Goal: Use online tool/utility: Utilize a website feature to perform a specific function

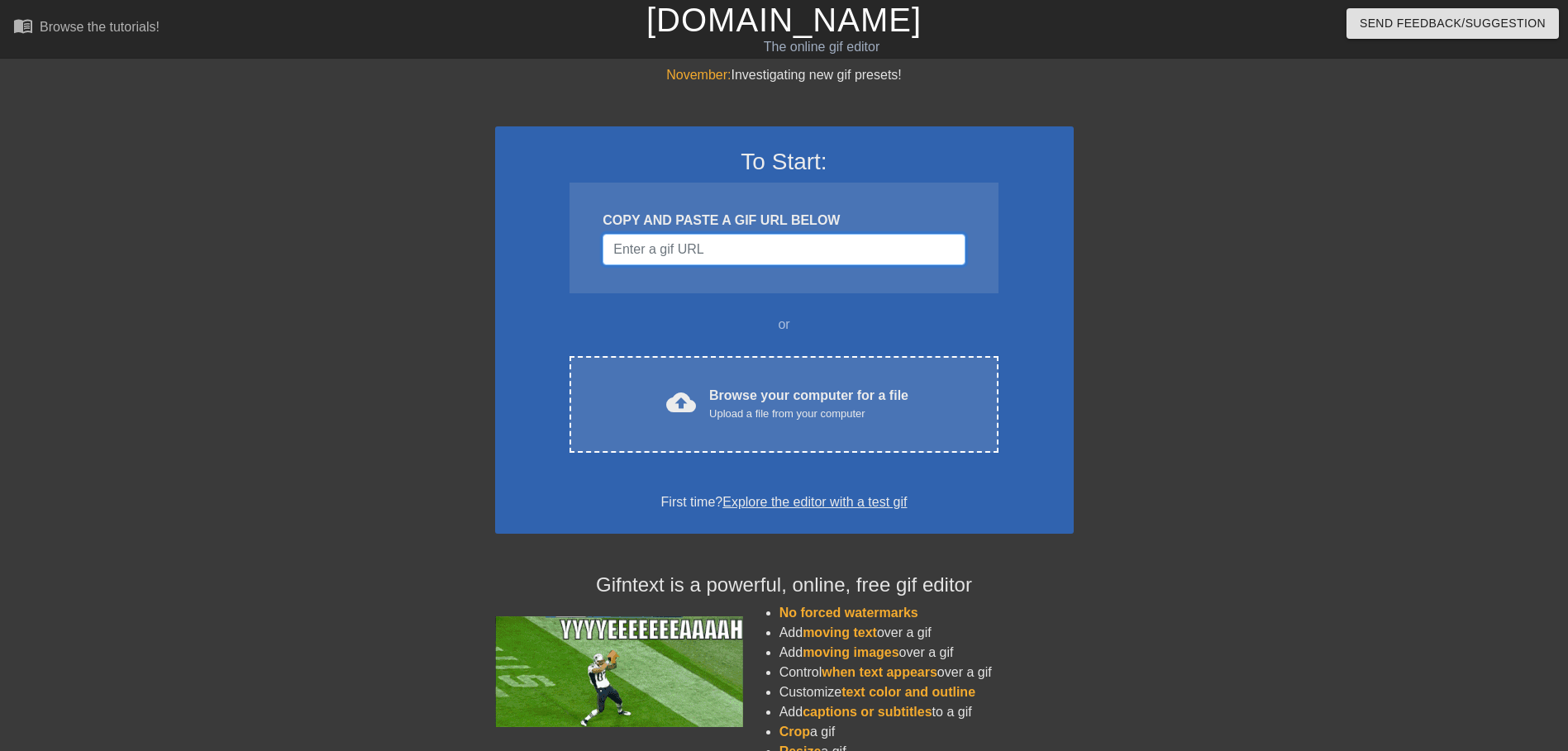
click at [730, 252] on input "Username" at bounding box center [783, 250] width 362 height 31
click at [783, 503] on link "Explore the editor with a test gif" at bounding box center [814, 501] width 184 height 14
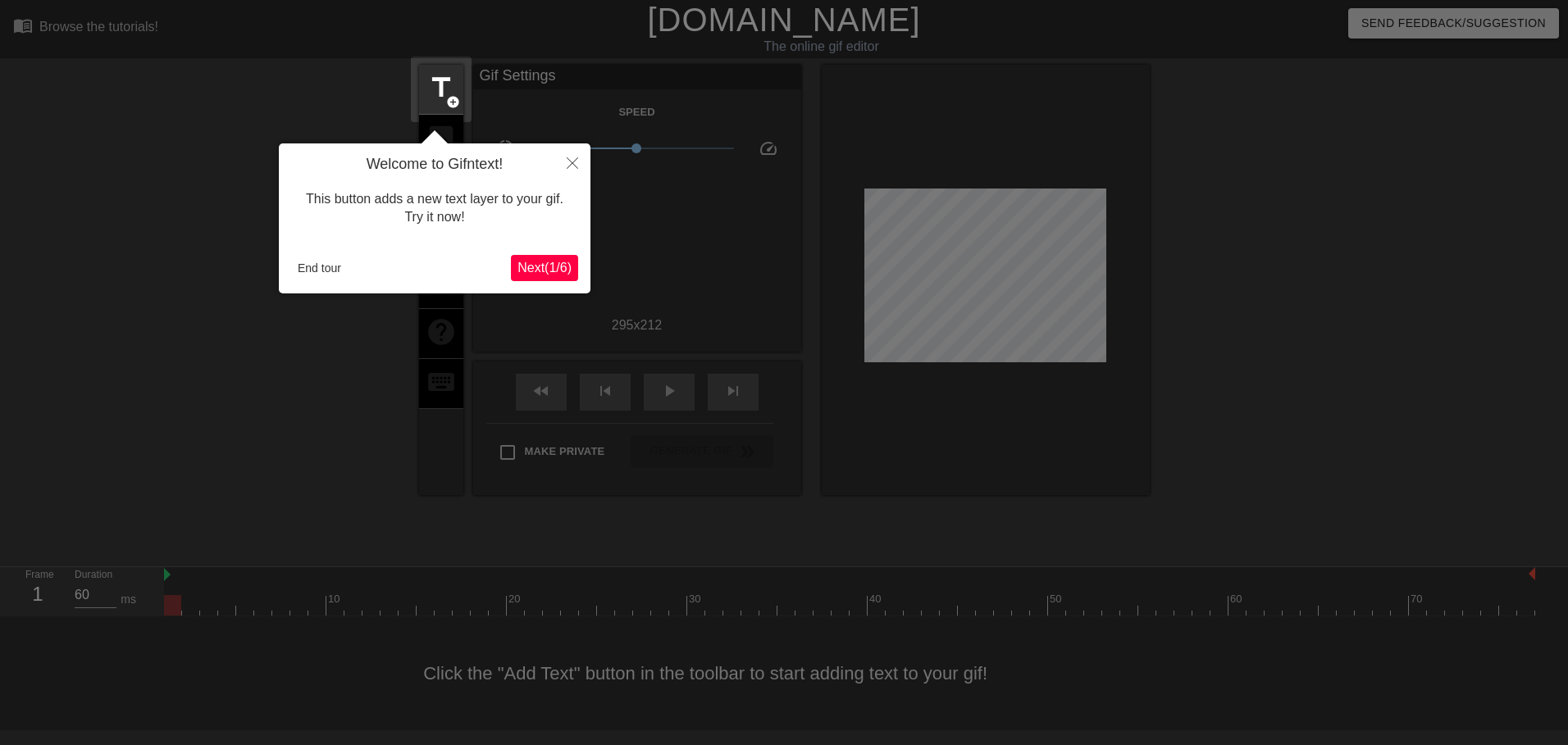
click at [550, 271] on span "Next ( 1 / 6 )" at bounding box center [544, 267] width 54 height 14
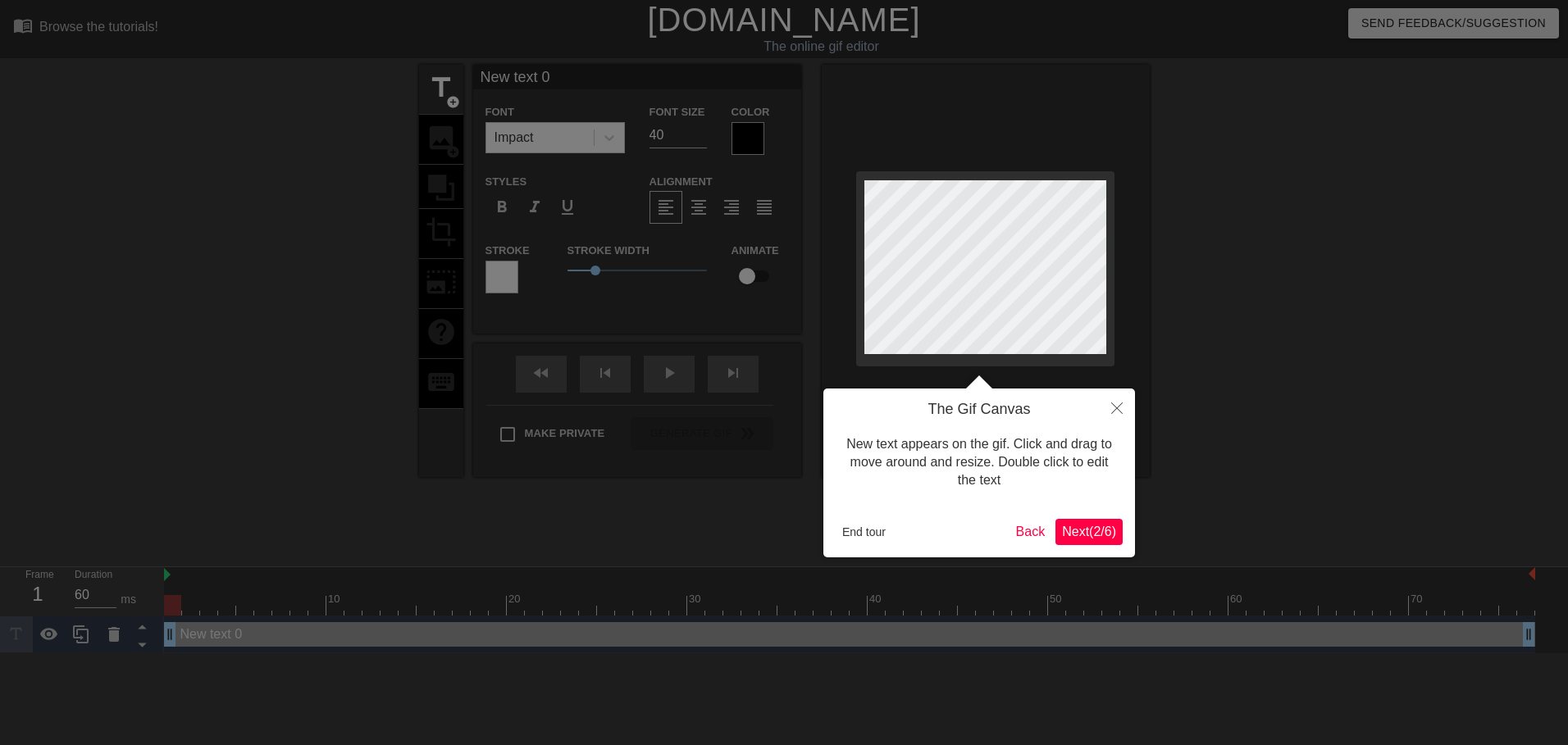
click at [1102, 527] on span "Next ( 2 / 6 )" at bounding box center [1089, 531] width 54 height 14
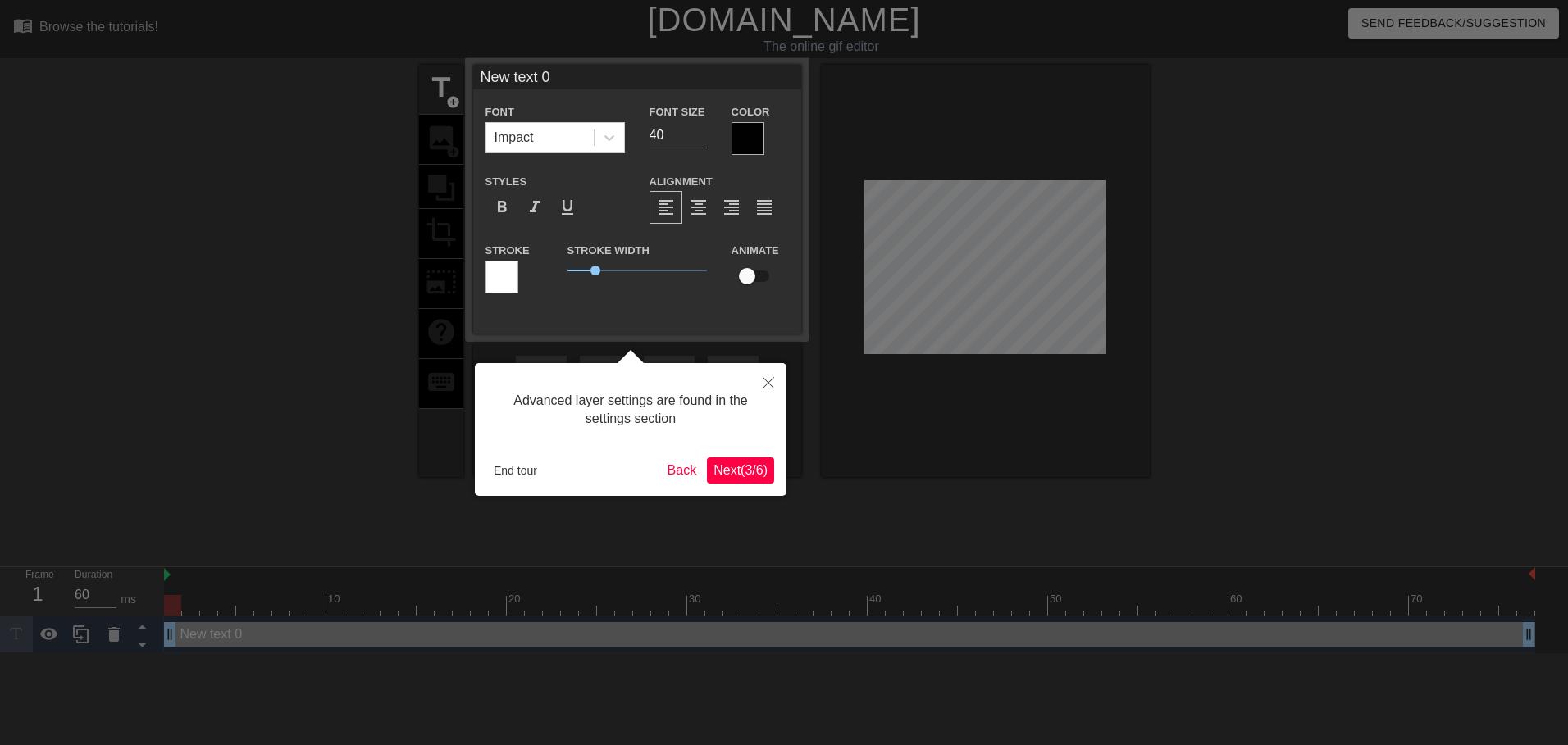
click at [740, 473] on span "Next ( 3 / 6 )" at bounding box center [740, 470] width 54 height 14
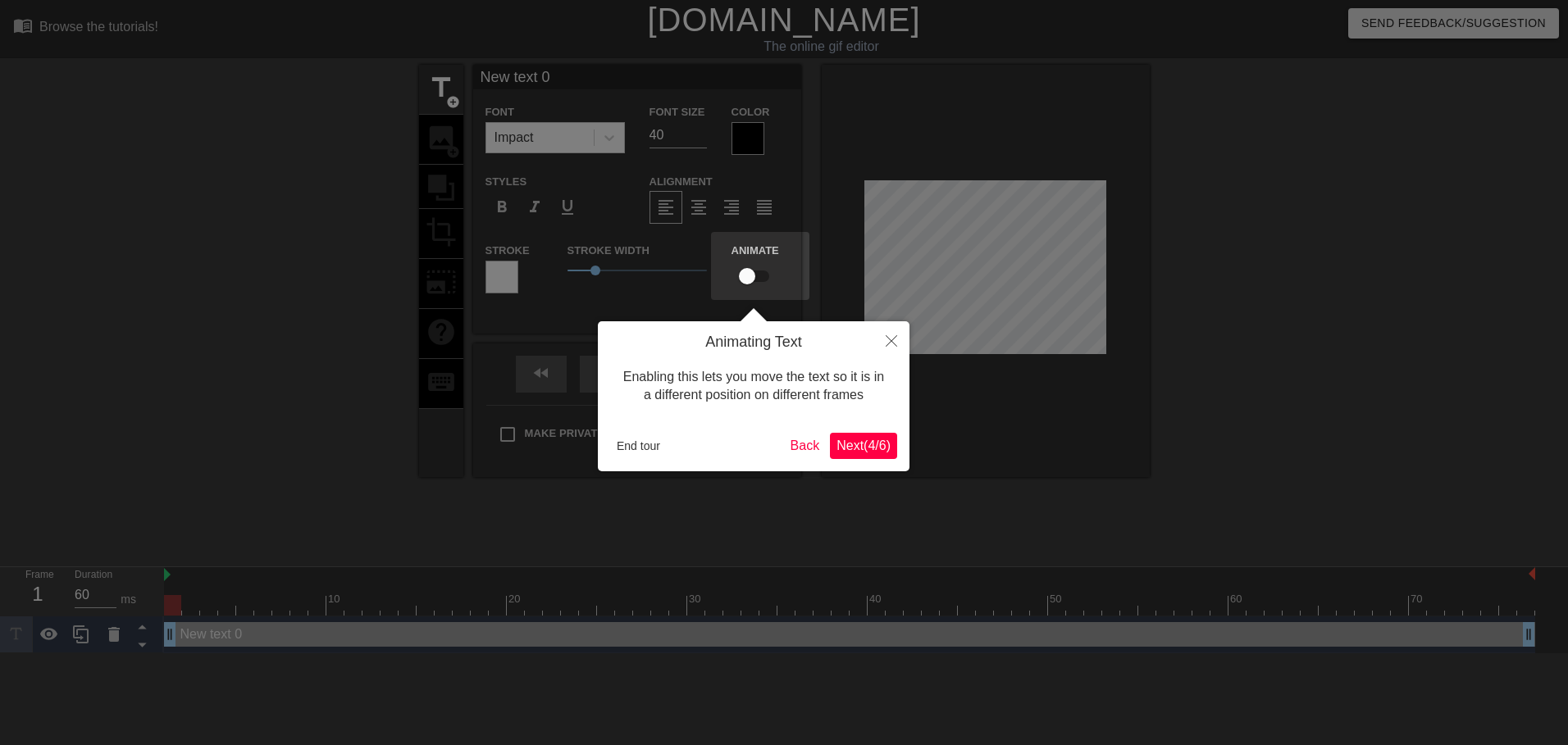
click at [856, 445] on span "Next ( 4 / 6 )" at bounding box center [863, 445] width 54 height 14
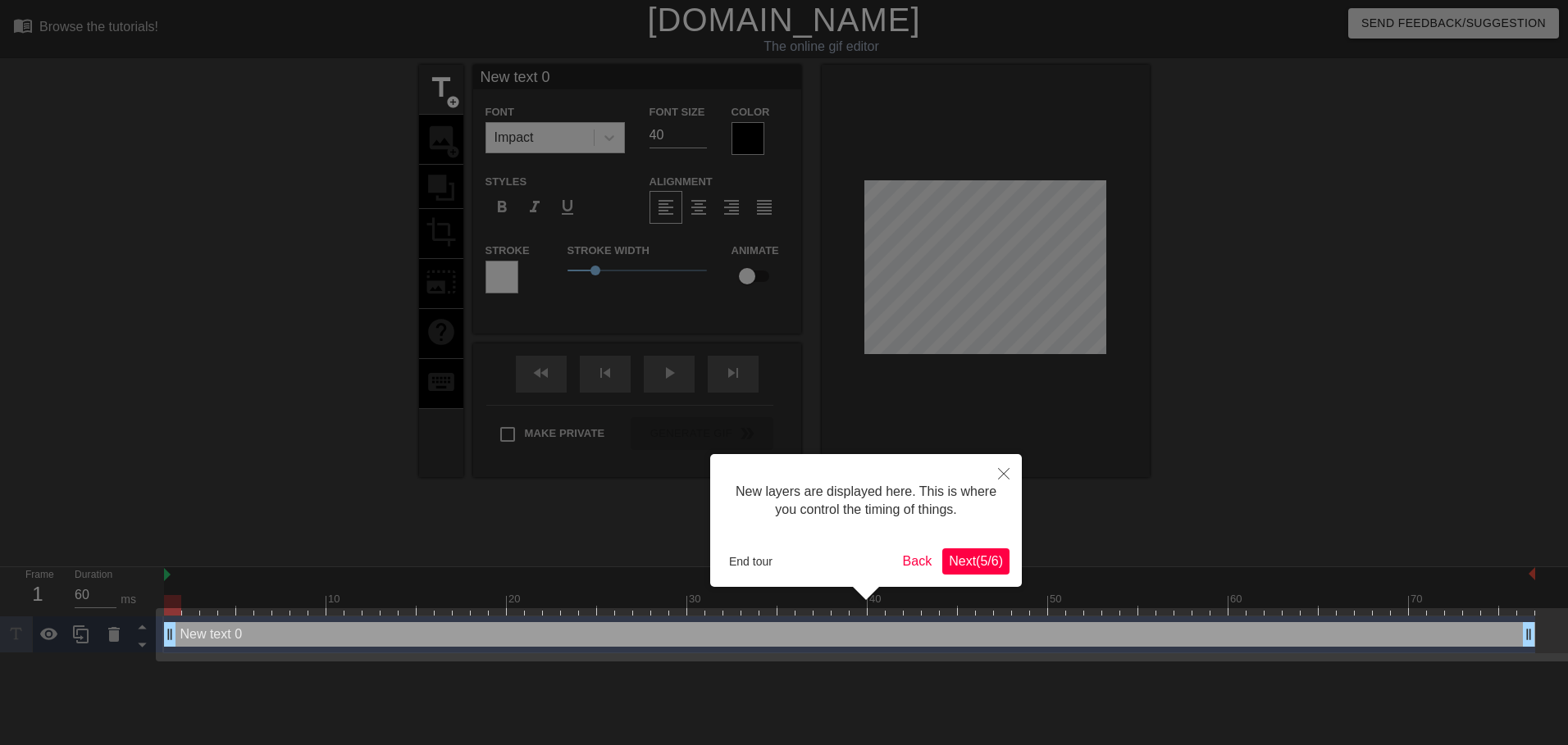
click at [989, 558] on span "Next ( 5 / 6 )" at bounding box center [976, 560] width 54 height 14
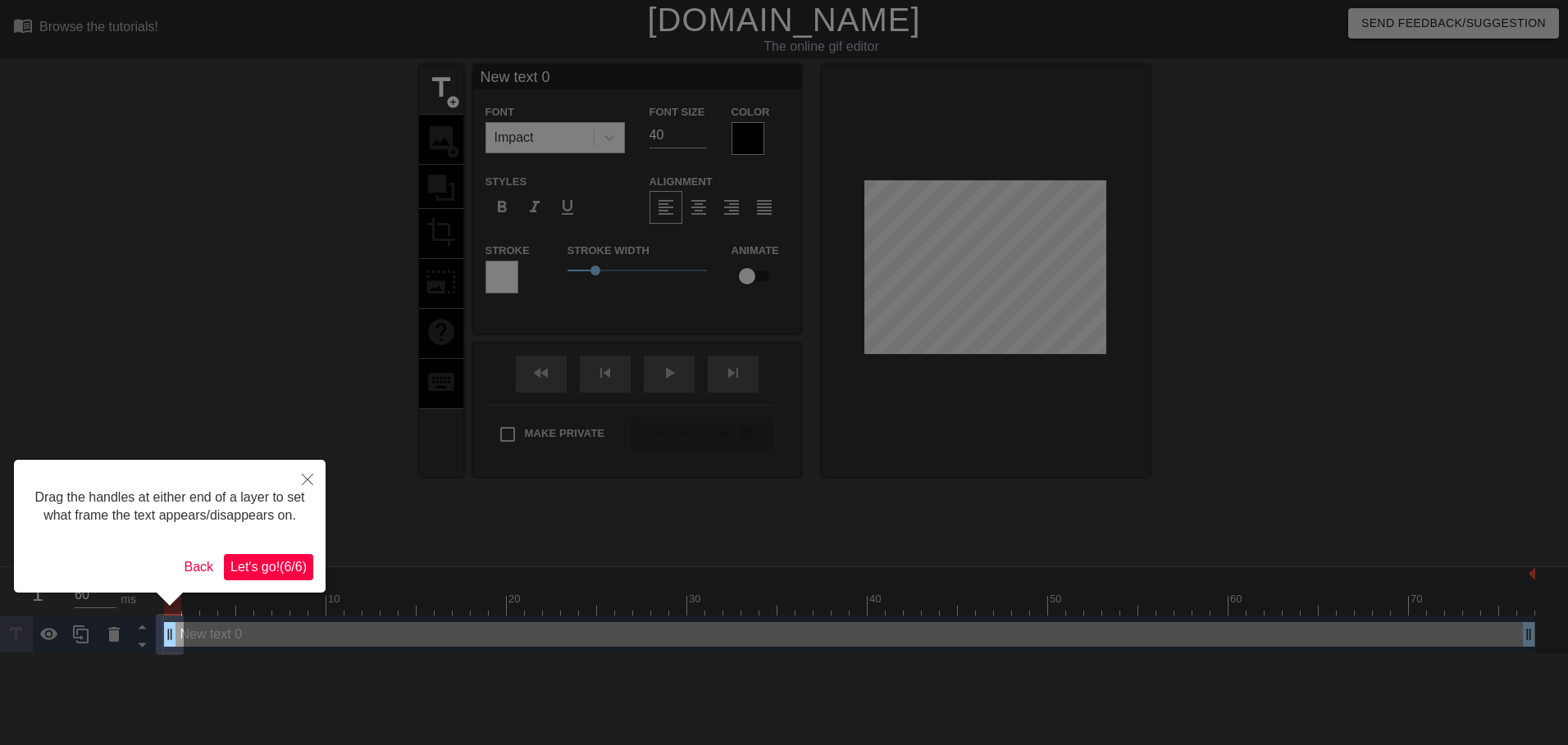
click at [255, 569] on span "Let's go! ( 6 / 6 )" at bounding box center [268, 567] width 76 height 14
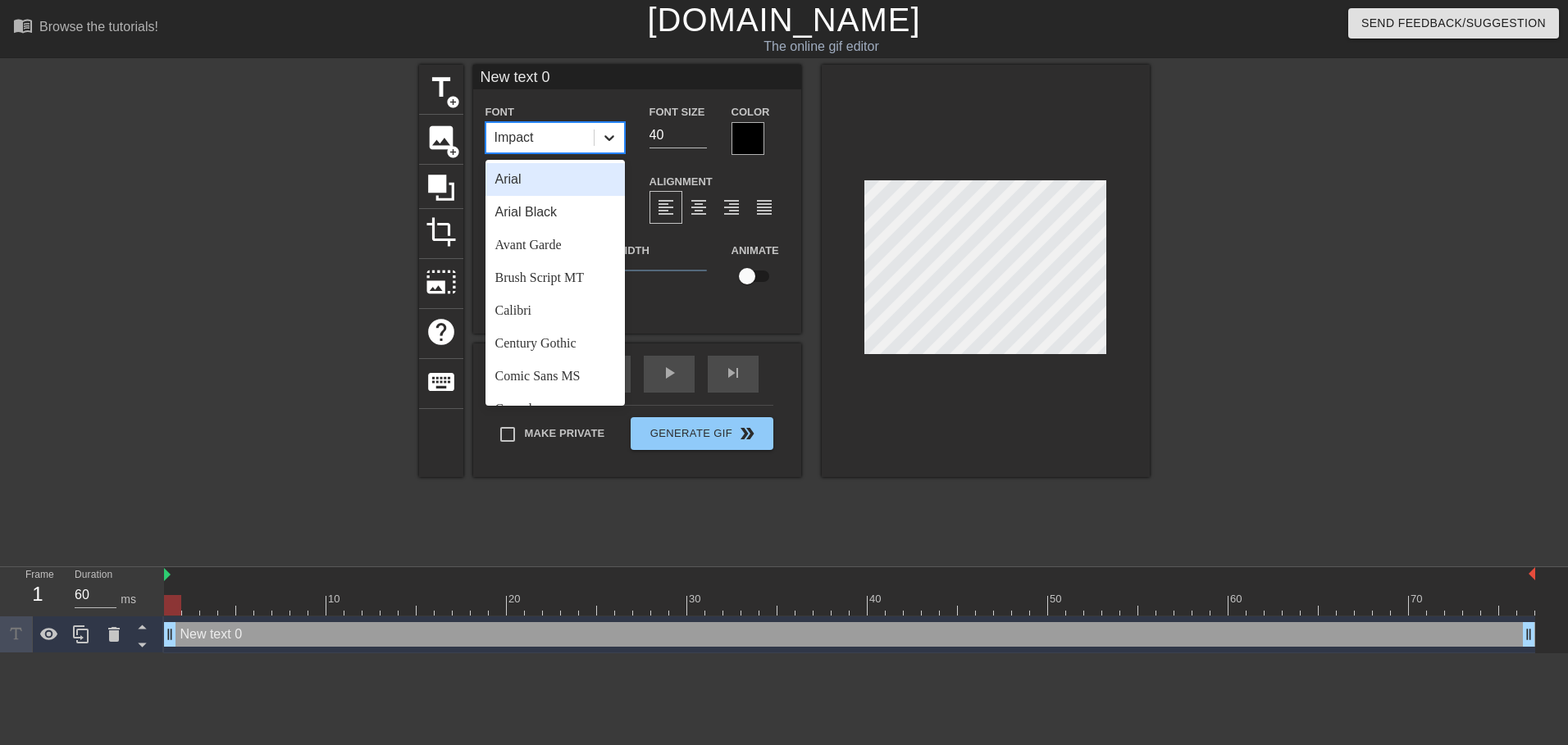
click at [610, 145] on icon at bounding box center [609, 138] width 16 height 16
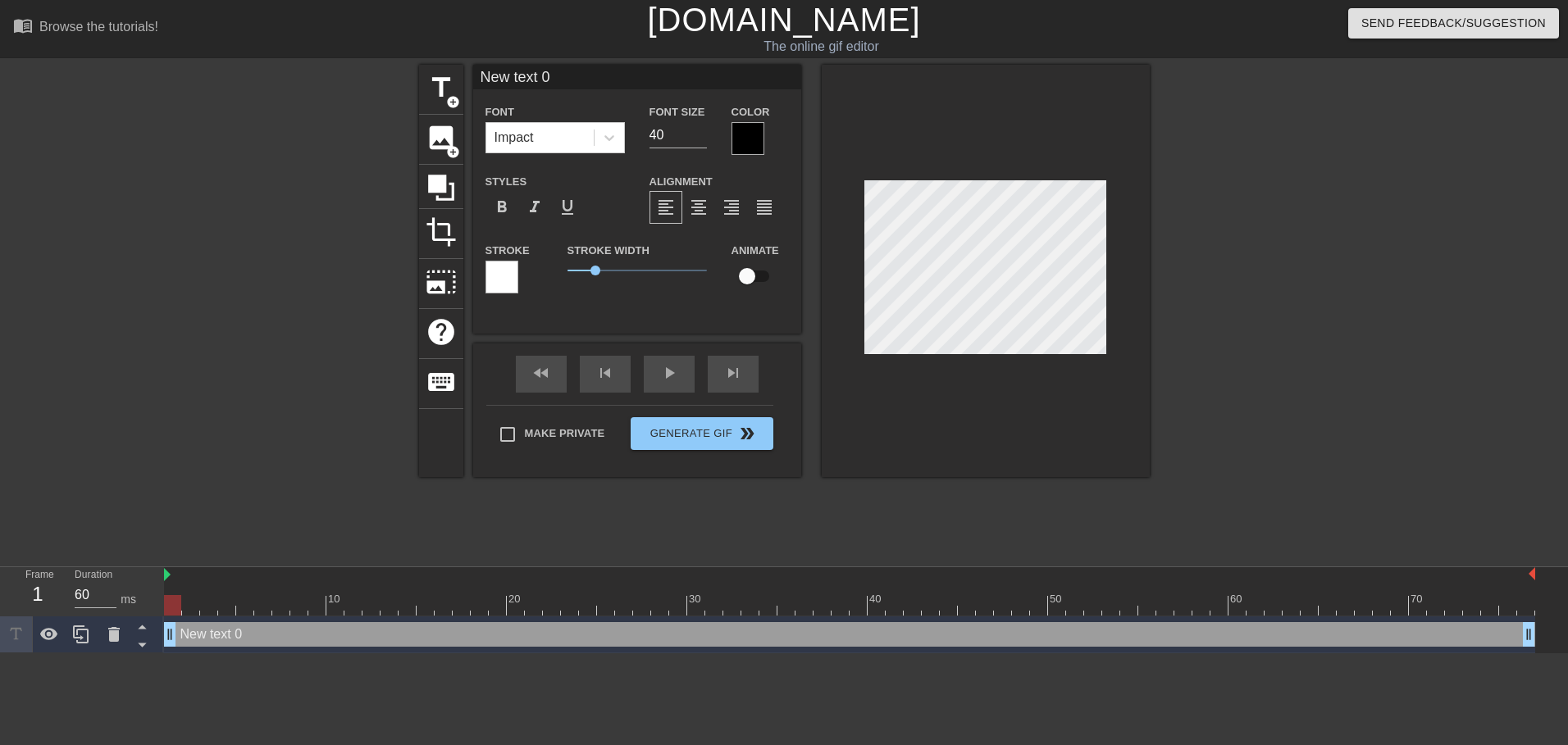
drag, startPoint x: 574, startPoint y: 83, endPoint x: 758, endPoint y: 138, distance: 192.0
click at [576, 83] on input "New text 0" at bounding box center [637, 77] width 328 height 25
click at [759, 139] on div at bounding box center [748, 139] width 33 height 33
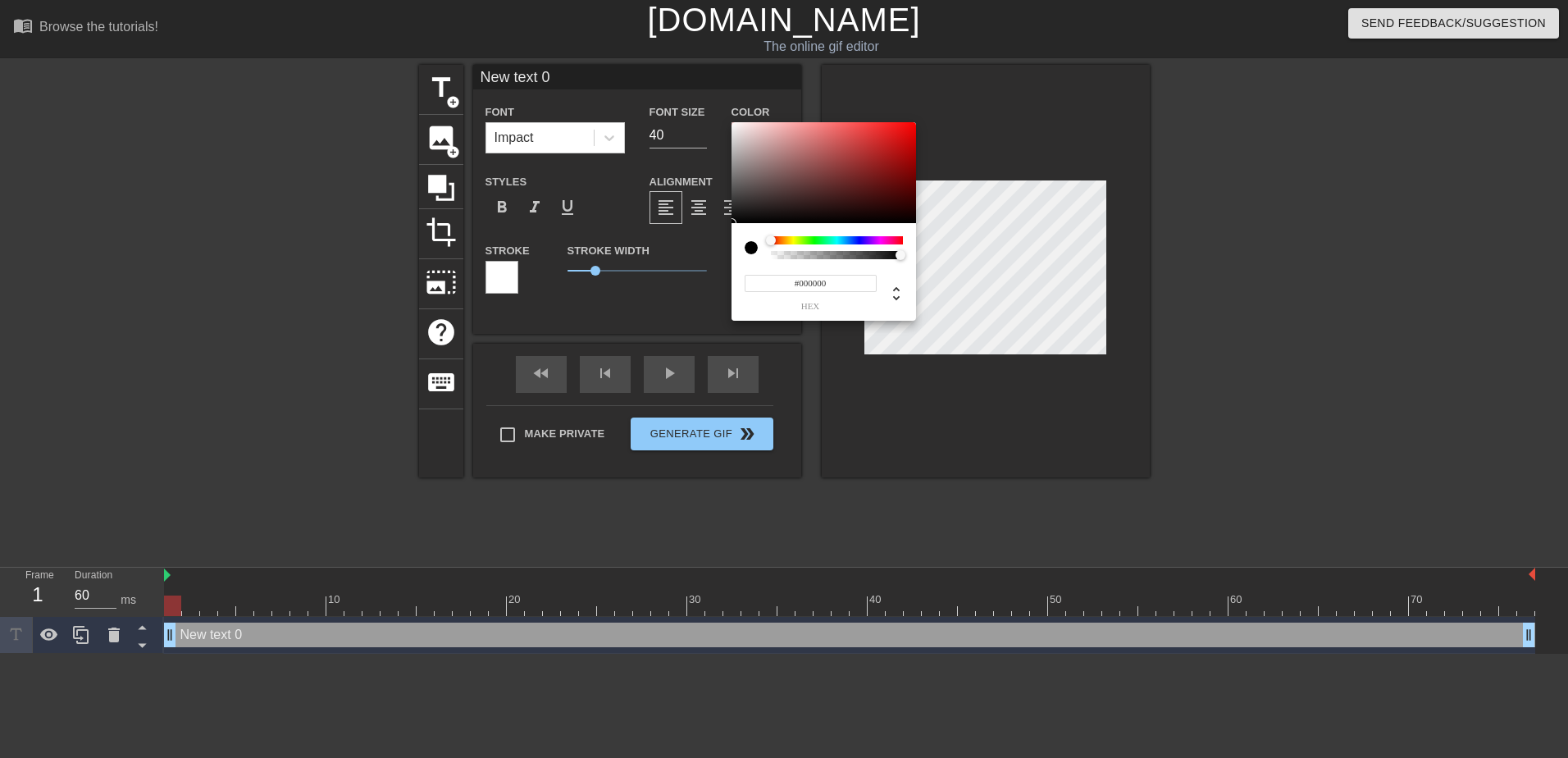
type input "0"
drag, startPoint x: 898, startPoint y: 256, endPoint x: 610, endPoint y: 254, distance: 288.0
click at [610, 254] on div "0 r 0 g 0 b 0 a" at bounding box center [784, 379] width 1568 height 758
type input "0.96"
click at [895, 254] on div at bounding box center [899, 255] width 10 height 10
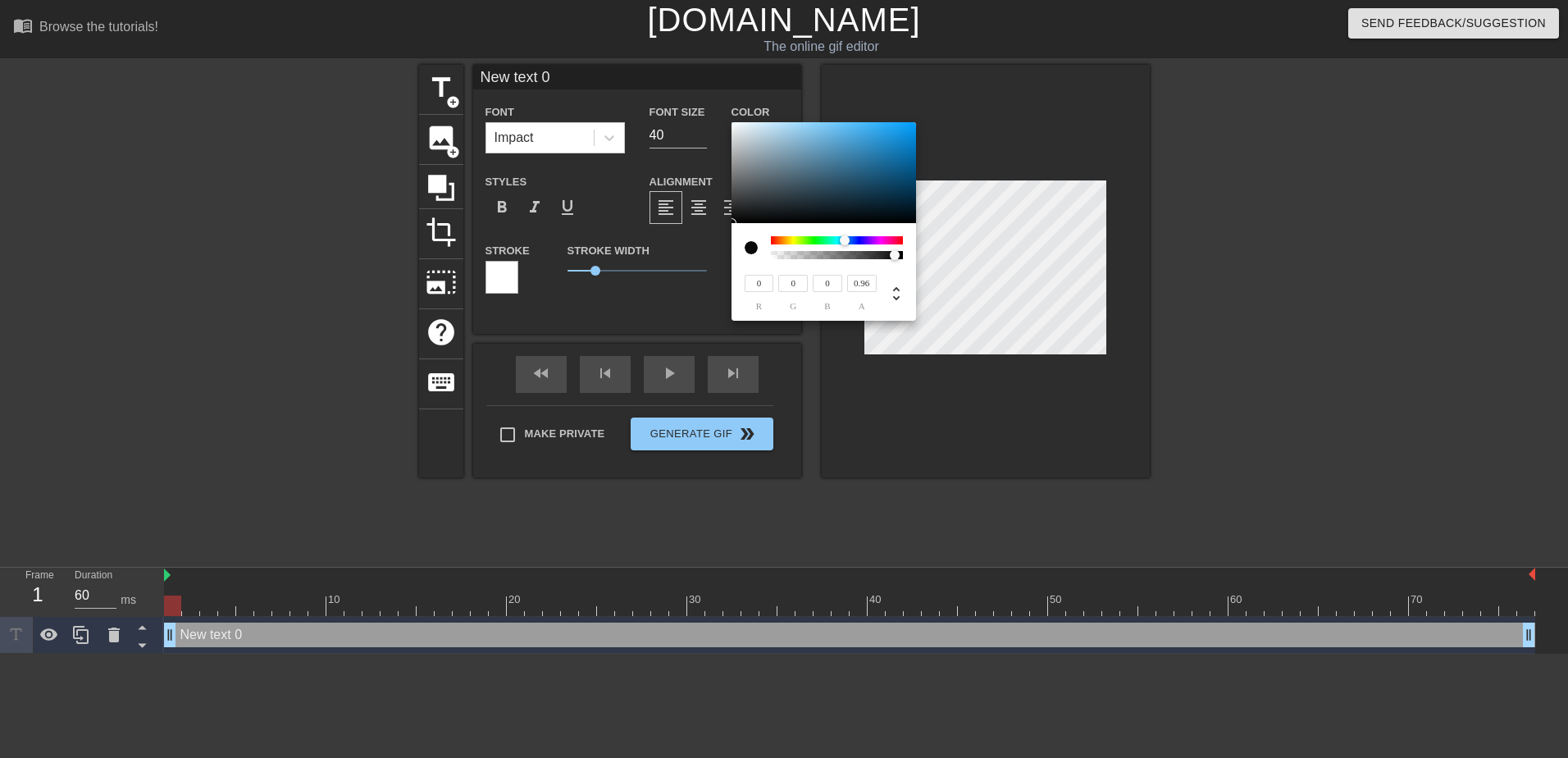
drag, startPoint x: 769, startPoint y: 240, endPoint x: 848, endPoint y: 240, distance: 79.0
click at [848, 240] on div at bounding box center [845, 240] width 10 height 10
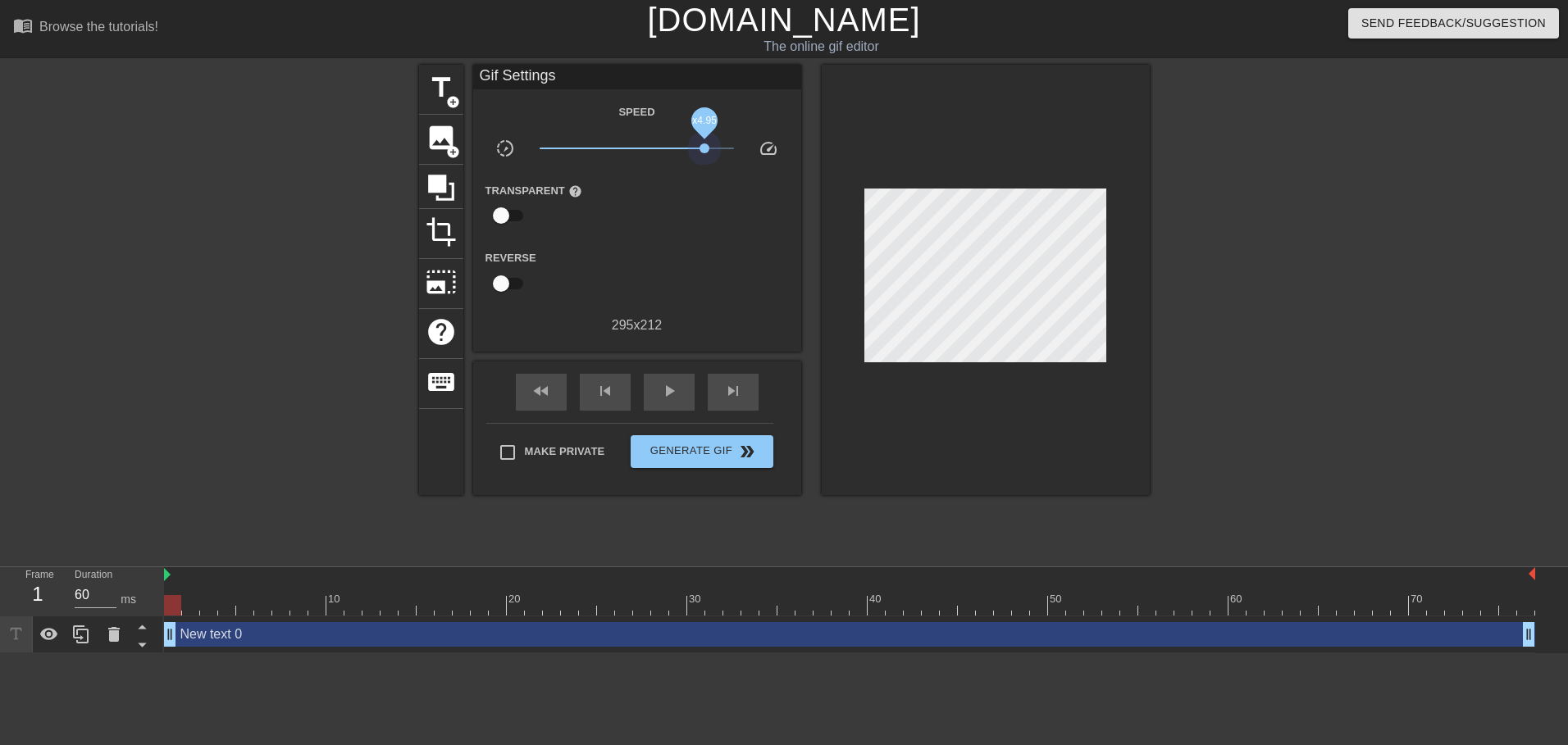
drag, startPoint x: 643, startPoint y: 143, endPoint x: 705, endPoint y: 142, distance: 62.0
click at [705, 142] on span "x4.95" at bounding box center [636, 149] width 195 height 20
click at [676, 384] on span "play_arrow" at bounding box center [669, 391] width 20 height 20
click at [676, 384] on span "pause" at bounding box center [669, 391] width 20 height 20
click at [676, 384] on span "play_arrow" at bounding box center [669, 391] width 20 height 20
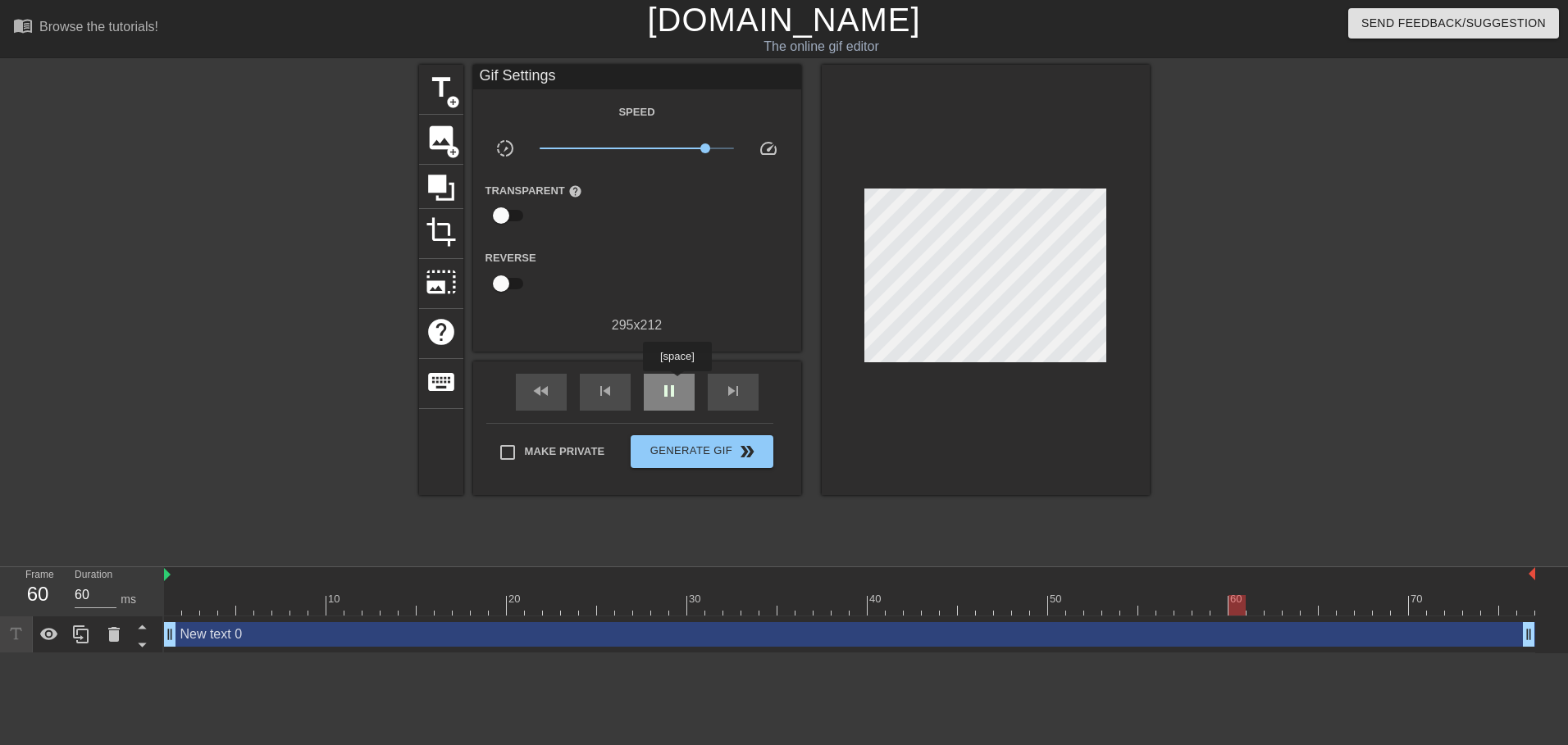
click at [677, 383] on span "pause" at bounding box center [669, 391] width 20 height 20
click at [515, 277] on input "checkbox" at bounding box center [501, 283] width 93 height 31
checkbox input "true"
click at [433, 183] on icon at bounding box center [441, 187] width 27 height 27
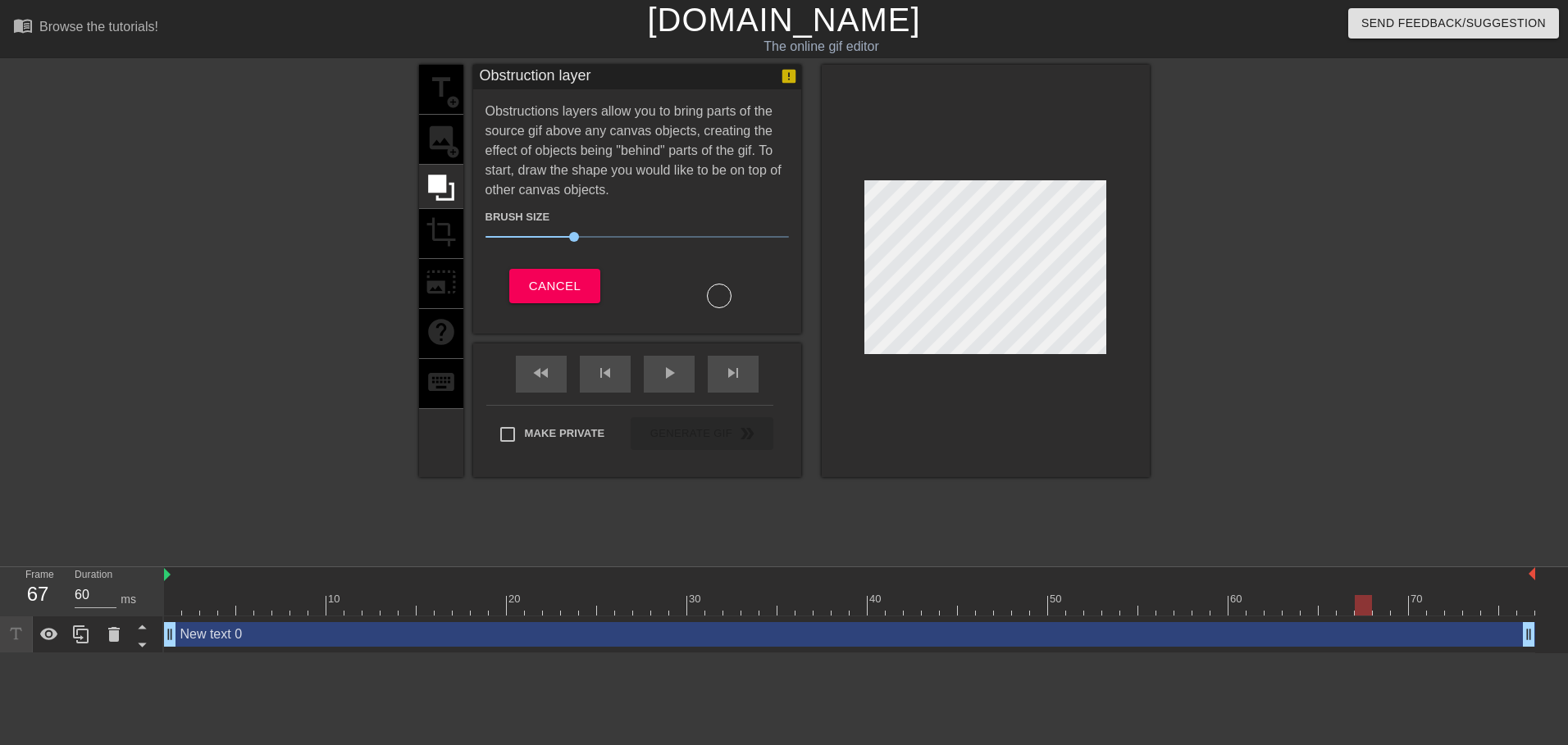
click at [726, 296] on div at bounding box center [719, 295] width 25 height 25
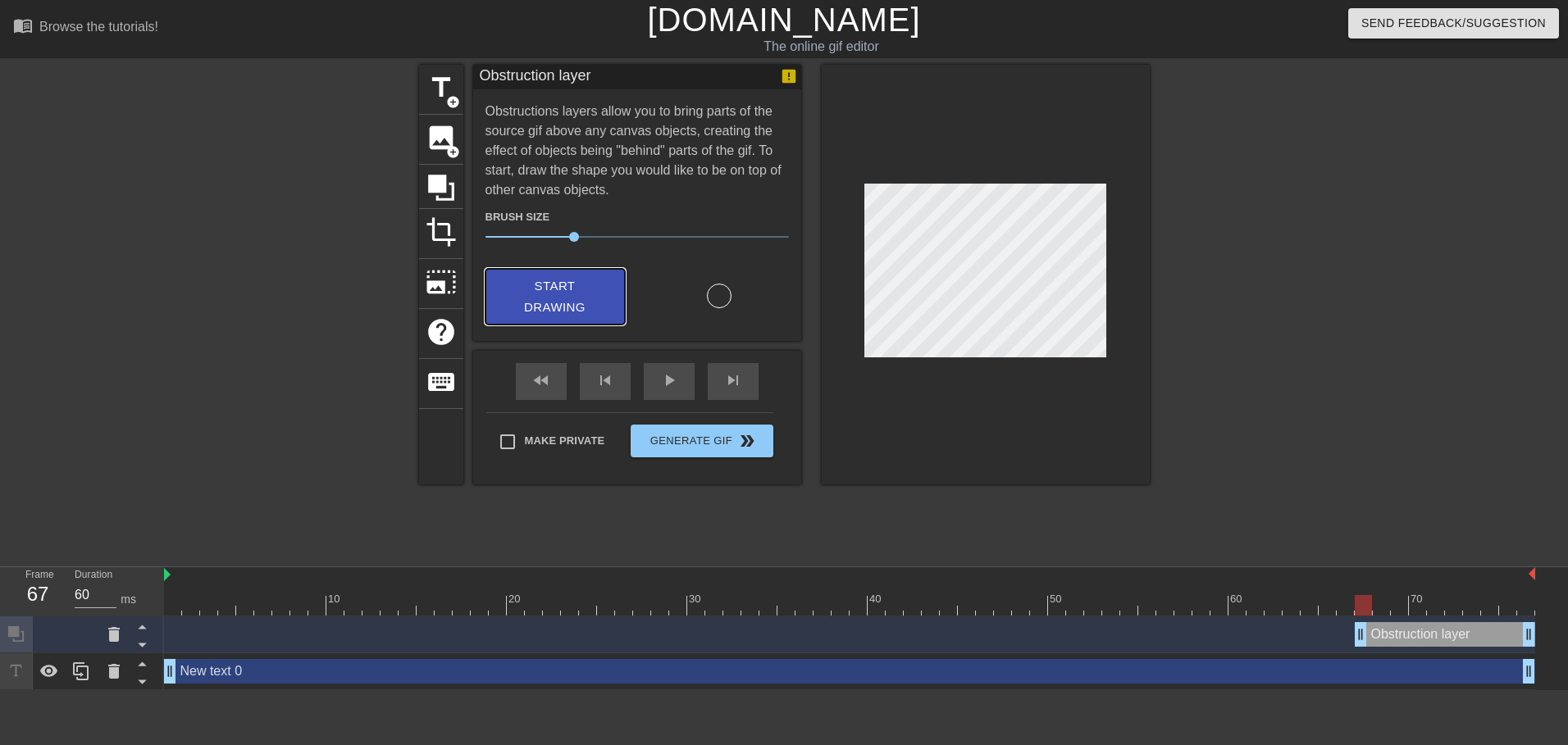
click at [593, 273] on button "Start Drawing" at bounding box center [555, 297] width 139 height 57
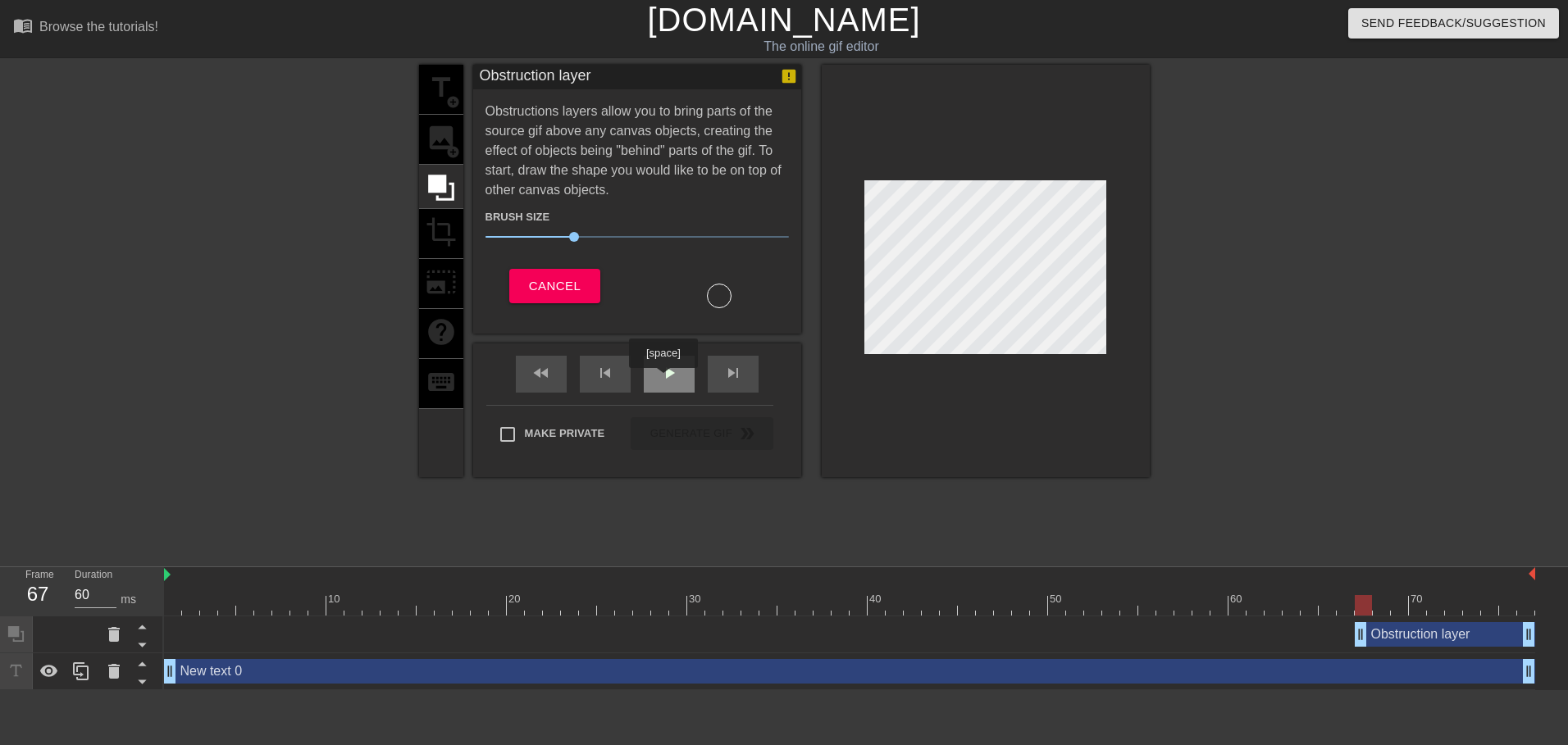
click at [663, 379] on span "play_arrow" at bounding box center [669, 373] width 20 height 20
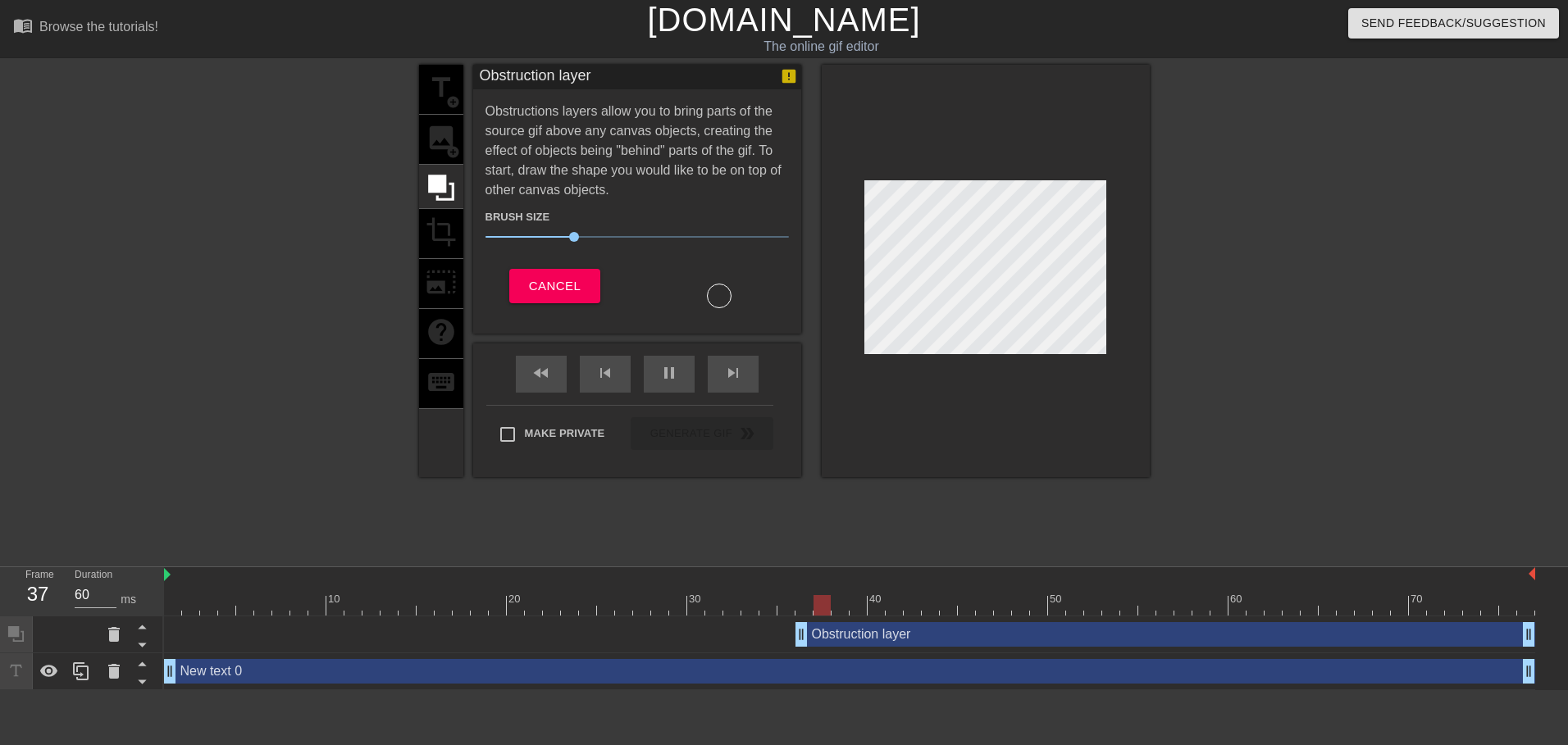
drag, startPoint x: 1361, startPoint y: 637, endPoint x: 793, endPoint y: 635, distance: 568.0
click at [438, 91] on div "title add_circle image add_circle crop photo_size_select_large help keyboard" at bounding box center [441, 271] width 44 height 412
click at [553, 285] on span "Cancel" at bounding box center [555, 285] width 52 height 21
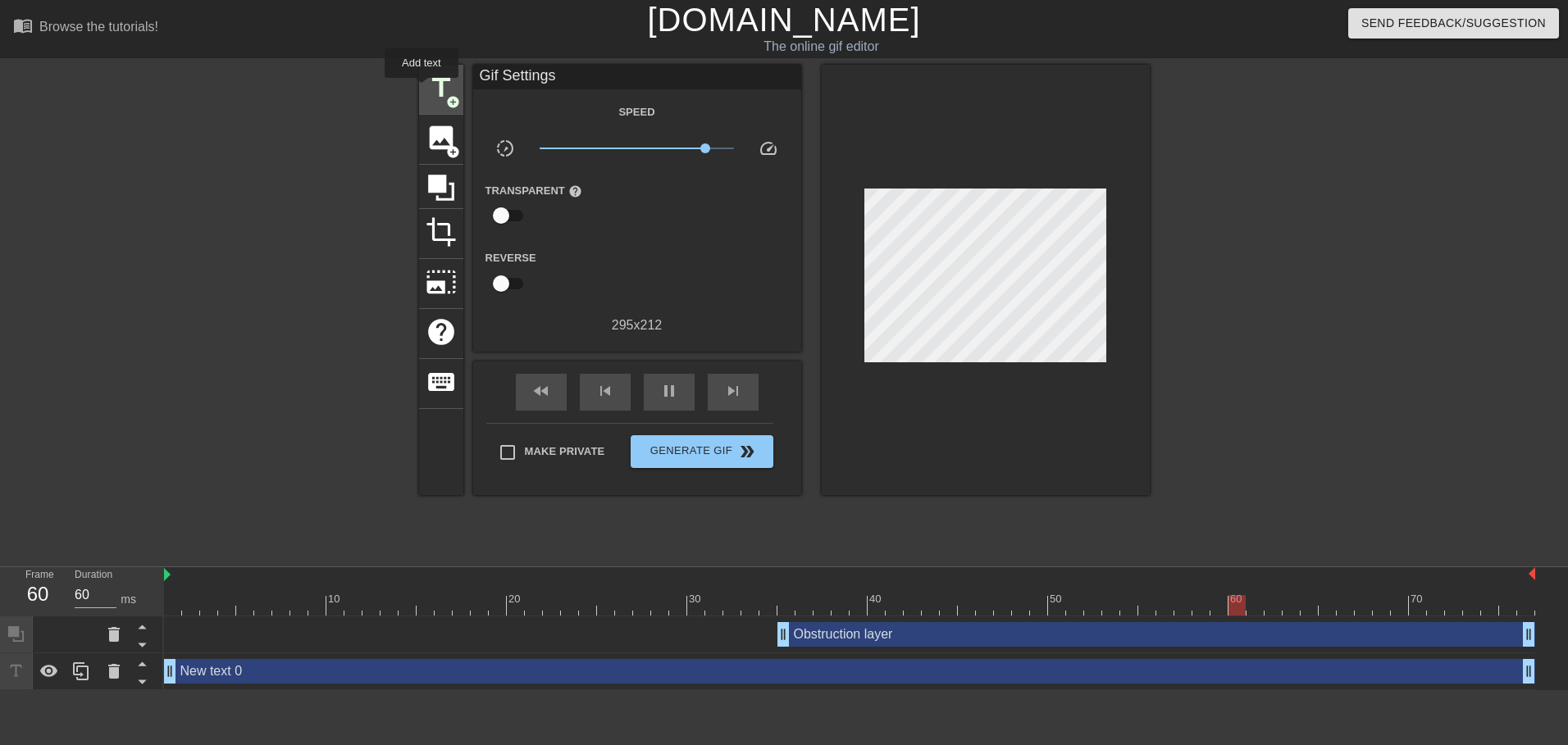
click at [421, 90] on div "title add_circle" at bounding box center [441, 90] width 44 height 50
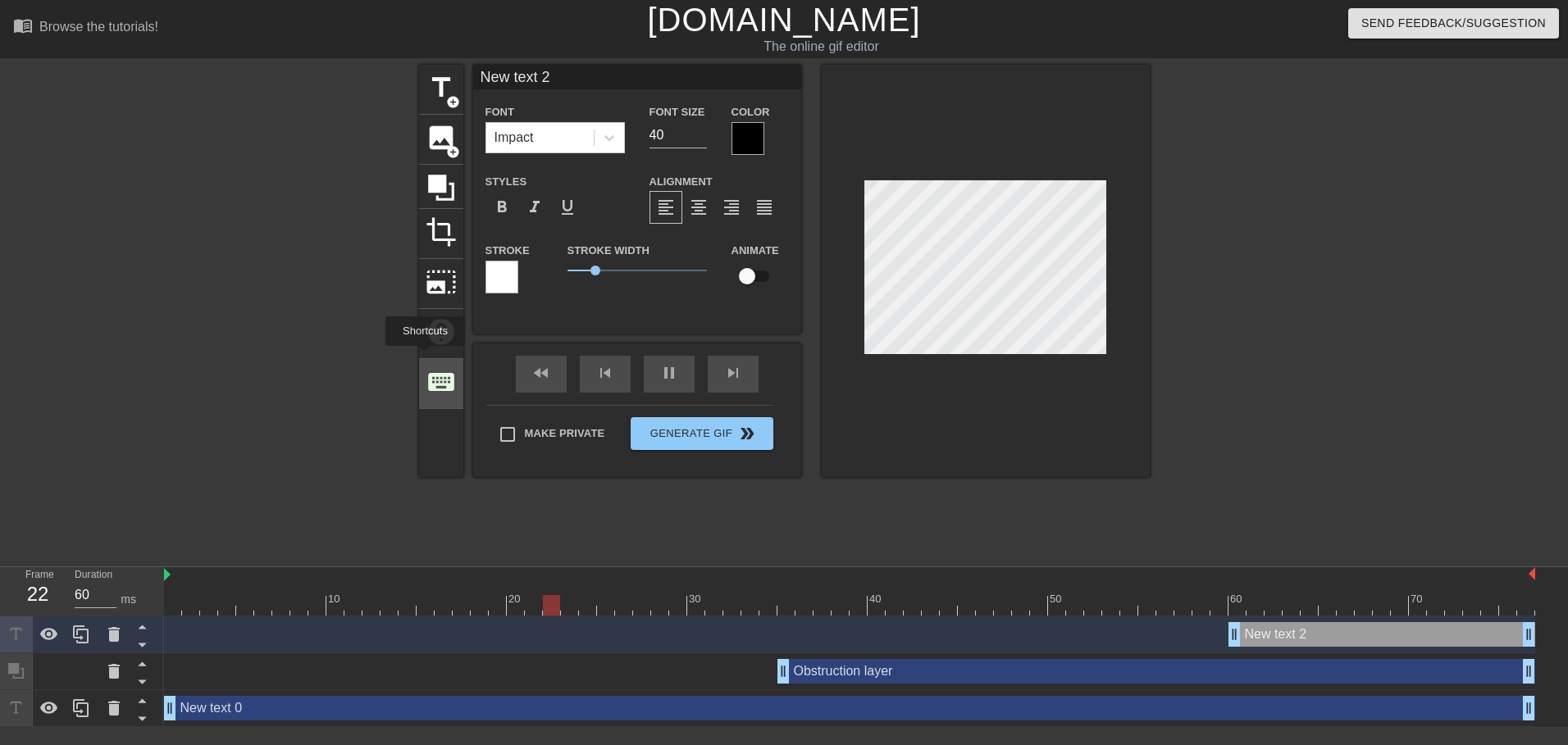
click at [432, 378] on span "keyboard" at bounding box center [442, 382] width 31 height 31
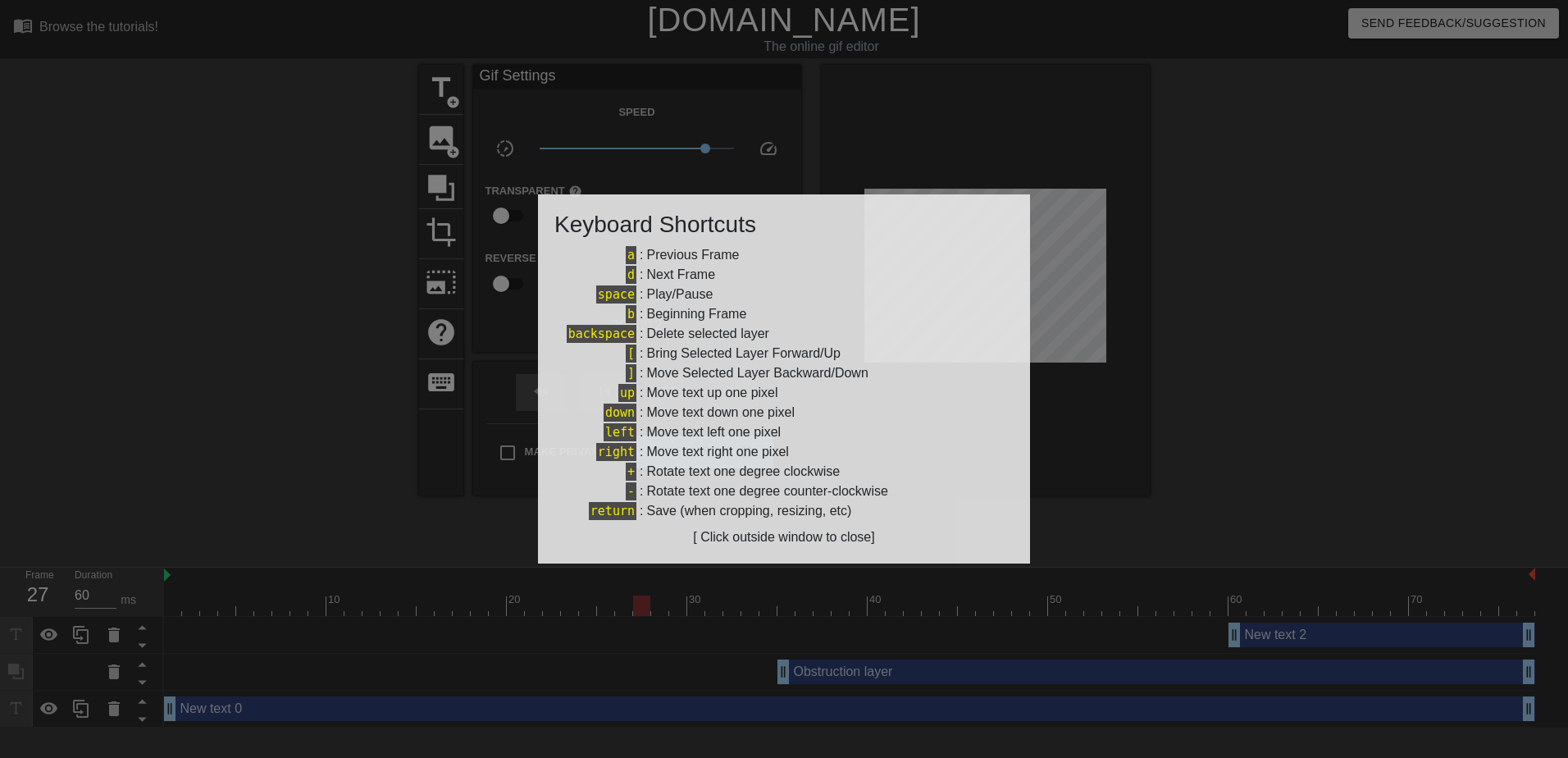
click at [1261, 442] on div at bounding box center [784, 379] width 1568 height 758
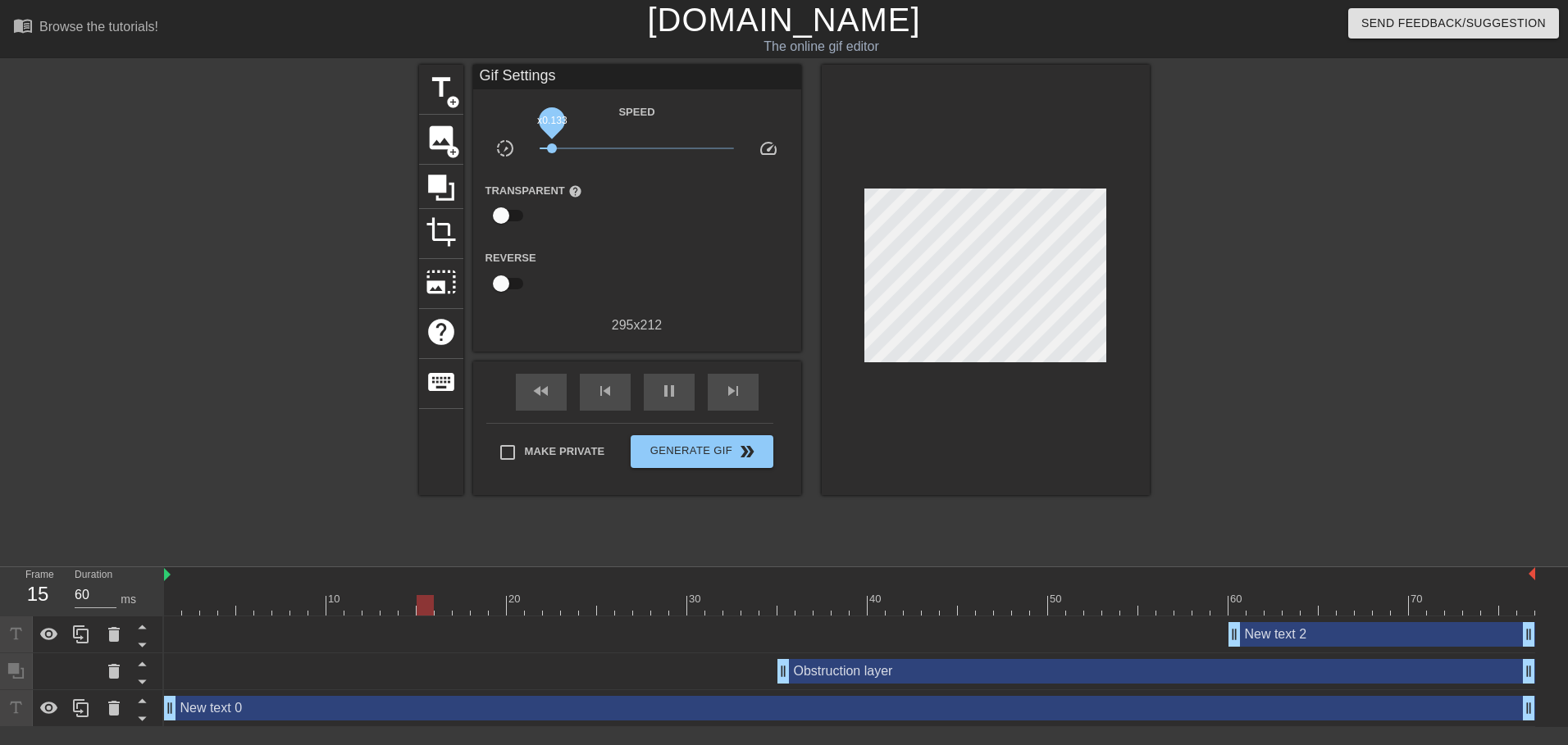
drag, startPoint x: 708, startPoint y: 147, endPoint x: 552, endPoint y: 153, distance: 156.1
click at [552, 153] on span "x0.133" at bounding box center [551, 148] width 10 height 10
drag, startPoint x: 545, startPoint y: 145, endPoint x: 603, endPoint y: 142, distance: 58.1
click at [603, 142] on span "x0.115" at bounding box center [636, 149] width 195 height 20
click at [441, 187] on icon at bounding box center [441, 187] width 27 height 27
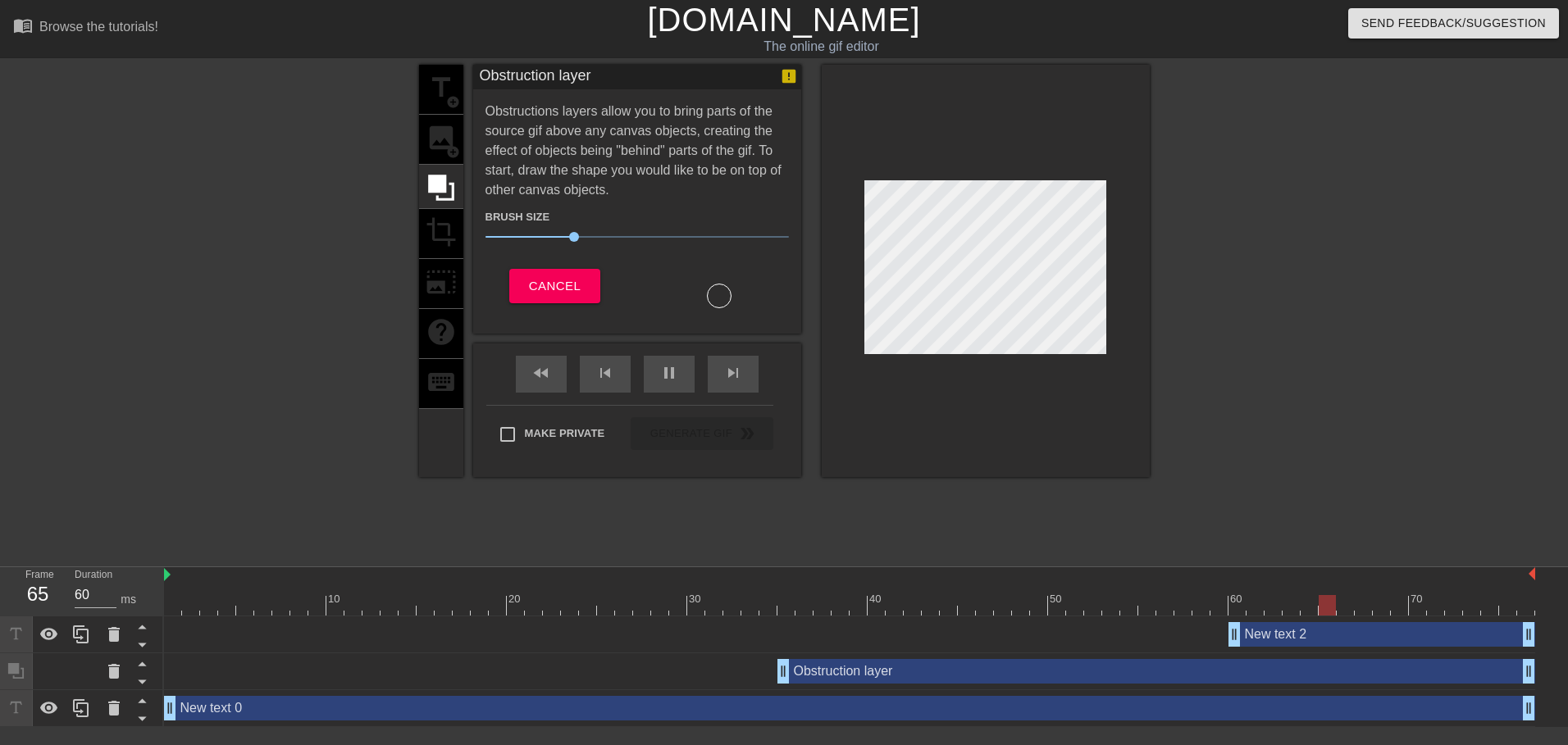
click at [437, 231] on div "title add_circle image add_circle crop photo_size_select_large help keyboard" at bounding box center [441, 271] width 44 height 412
click at [441, 145] on div "title add_circle image add_circle crop photo_size_select_large help keyboard" at bounding box center [441, 271] width 44 height 412
click at [524, 280] on button "Cancel" at bounding box center [555, 286] width 91 height 35
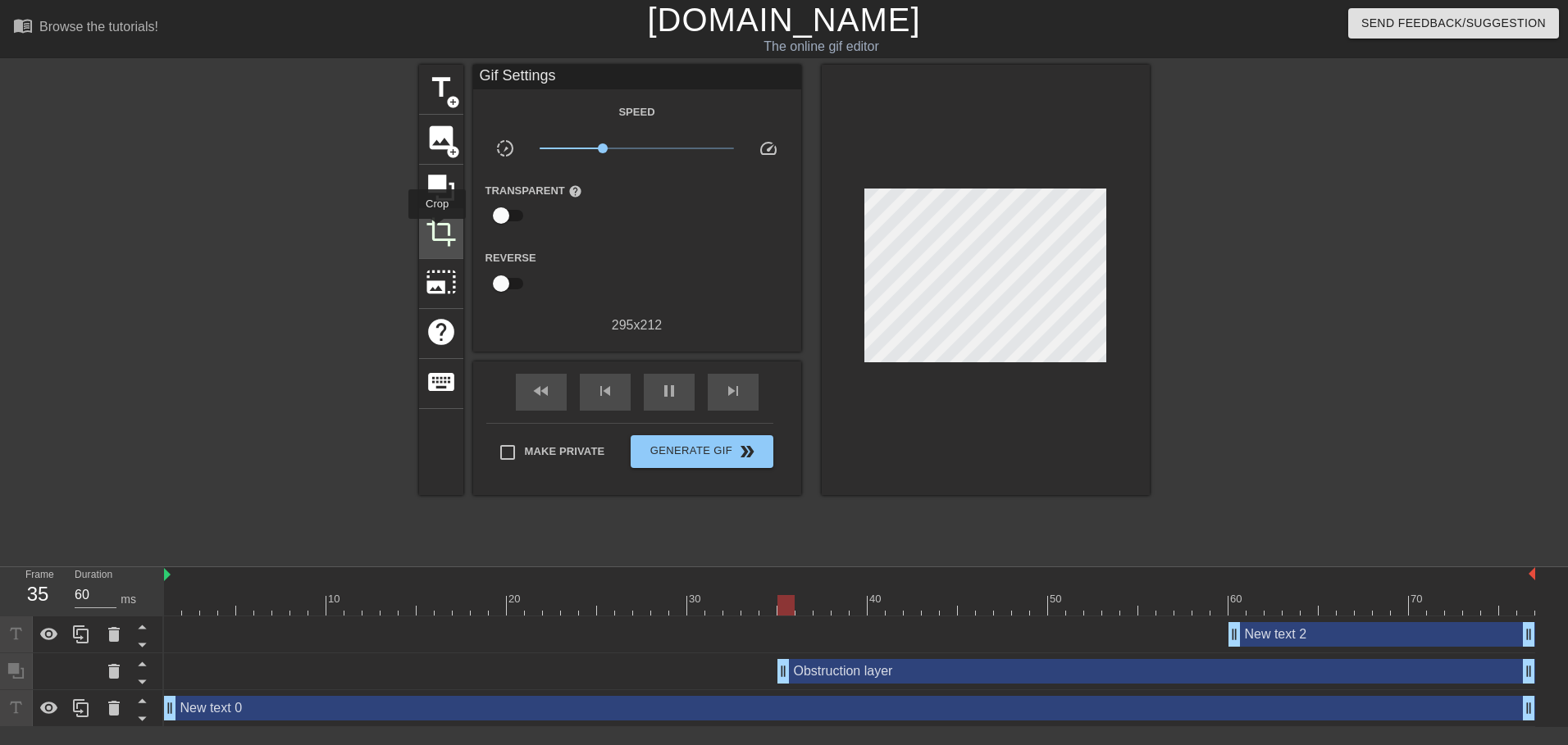
click at [436, 230] on span "crop" at bounding box center [442, 232] width 31 height 31
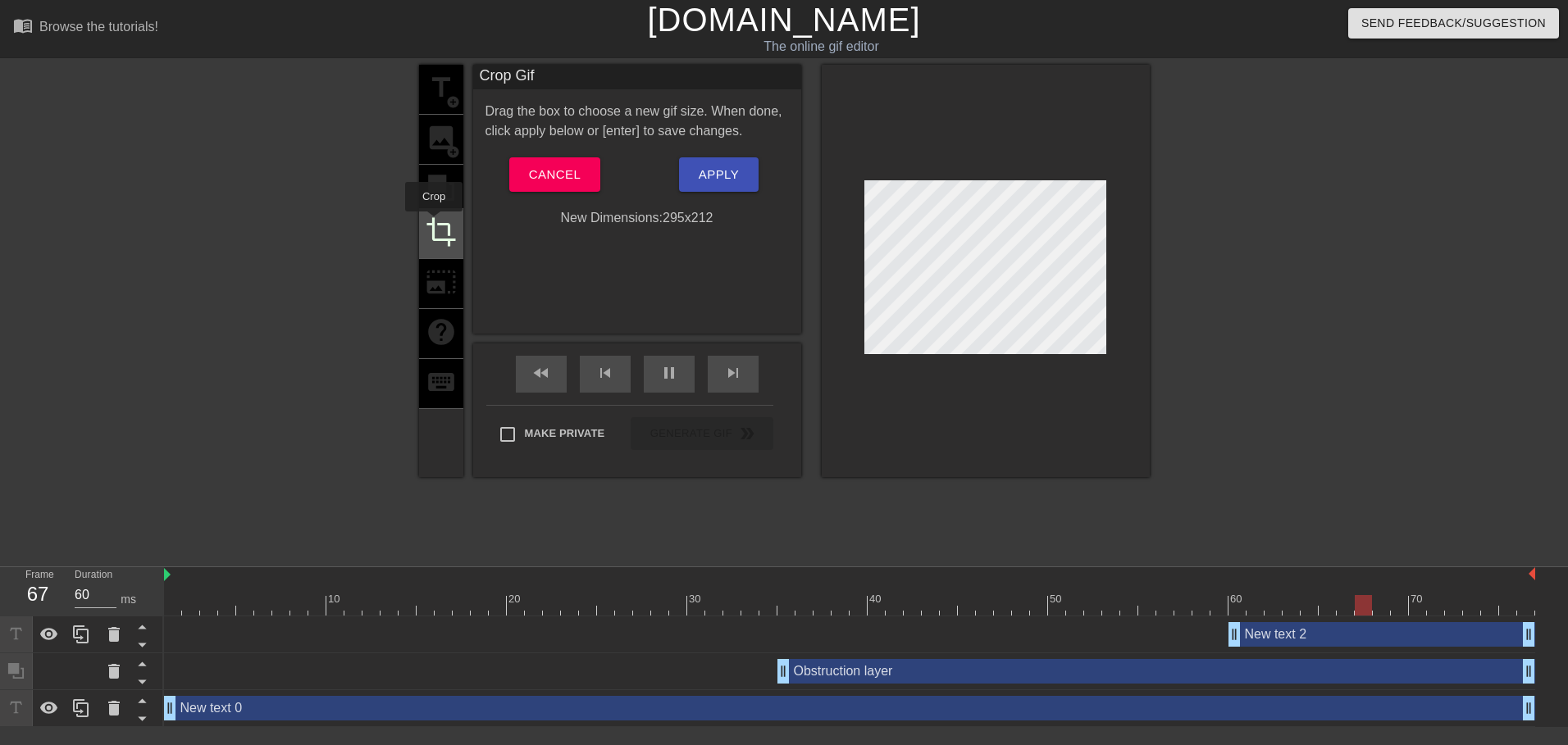
click at [434, 223] on span "crop" at bounding box center [442, 232] width 31 height 31
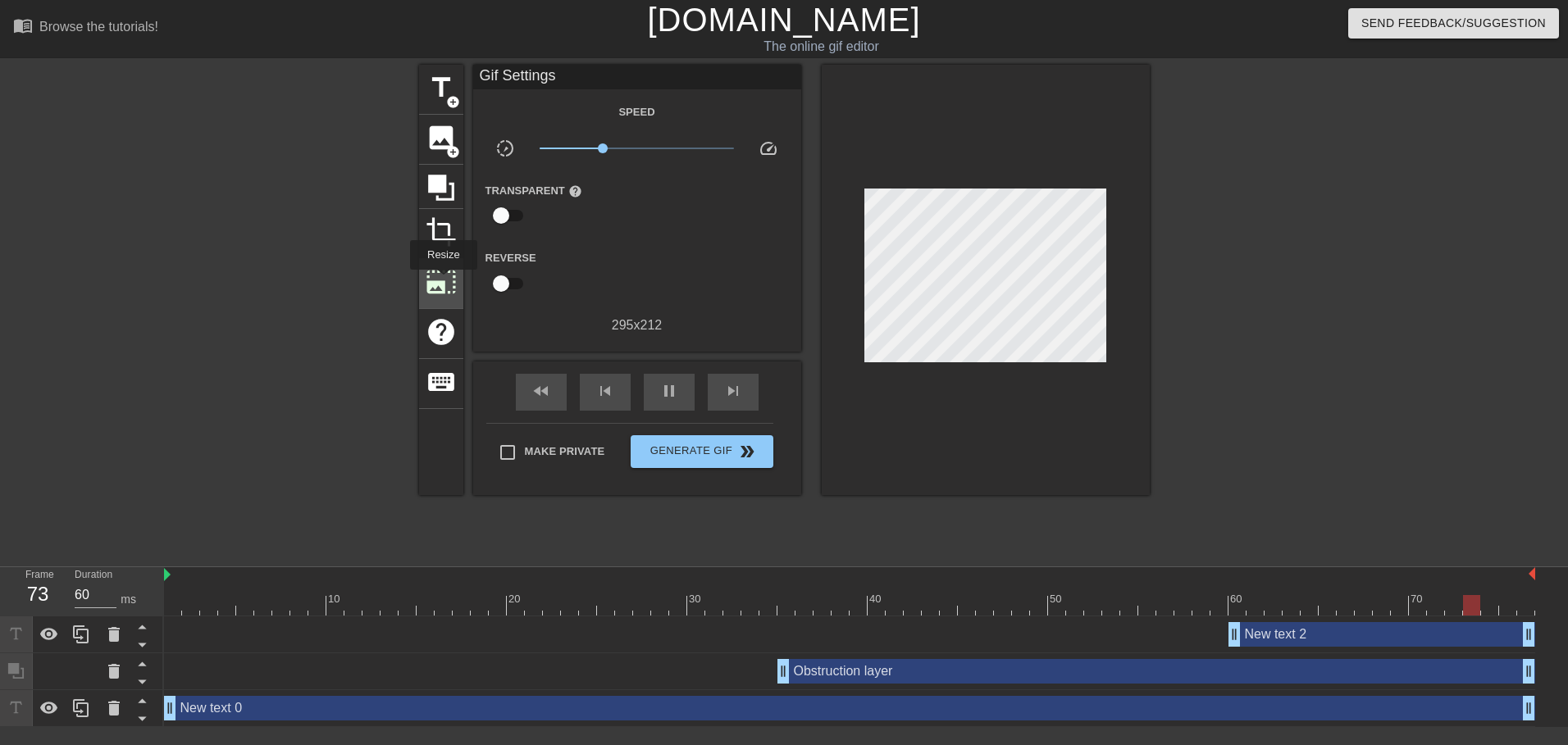
click at [435, 282] on span "photo_size_select_large" at bounding box center [442, 282] width 31 height 31
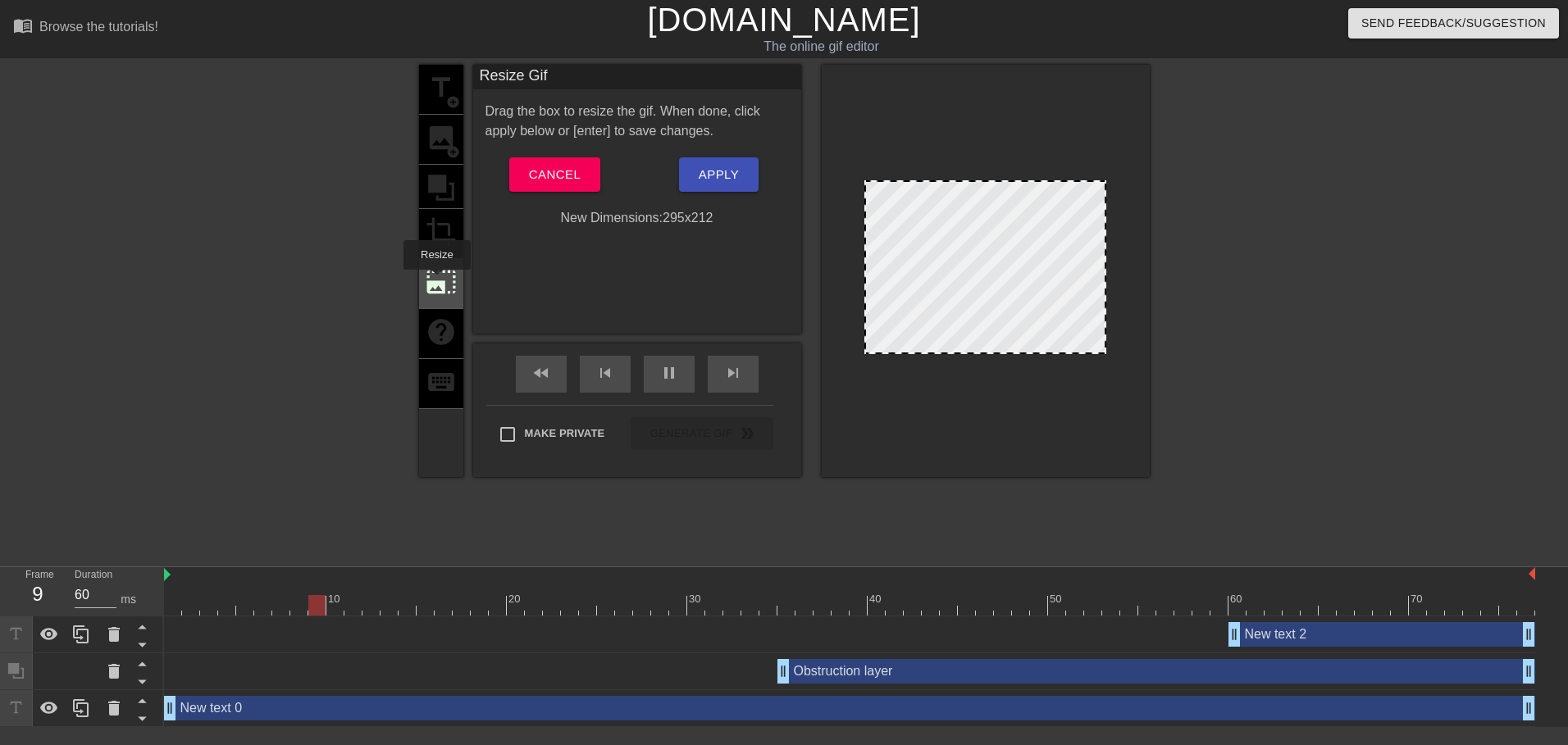
click at [435, 282] on span "photo_size_select_large" at bounding box center [442, 282] width 31 height 31
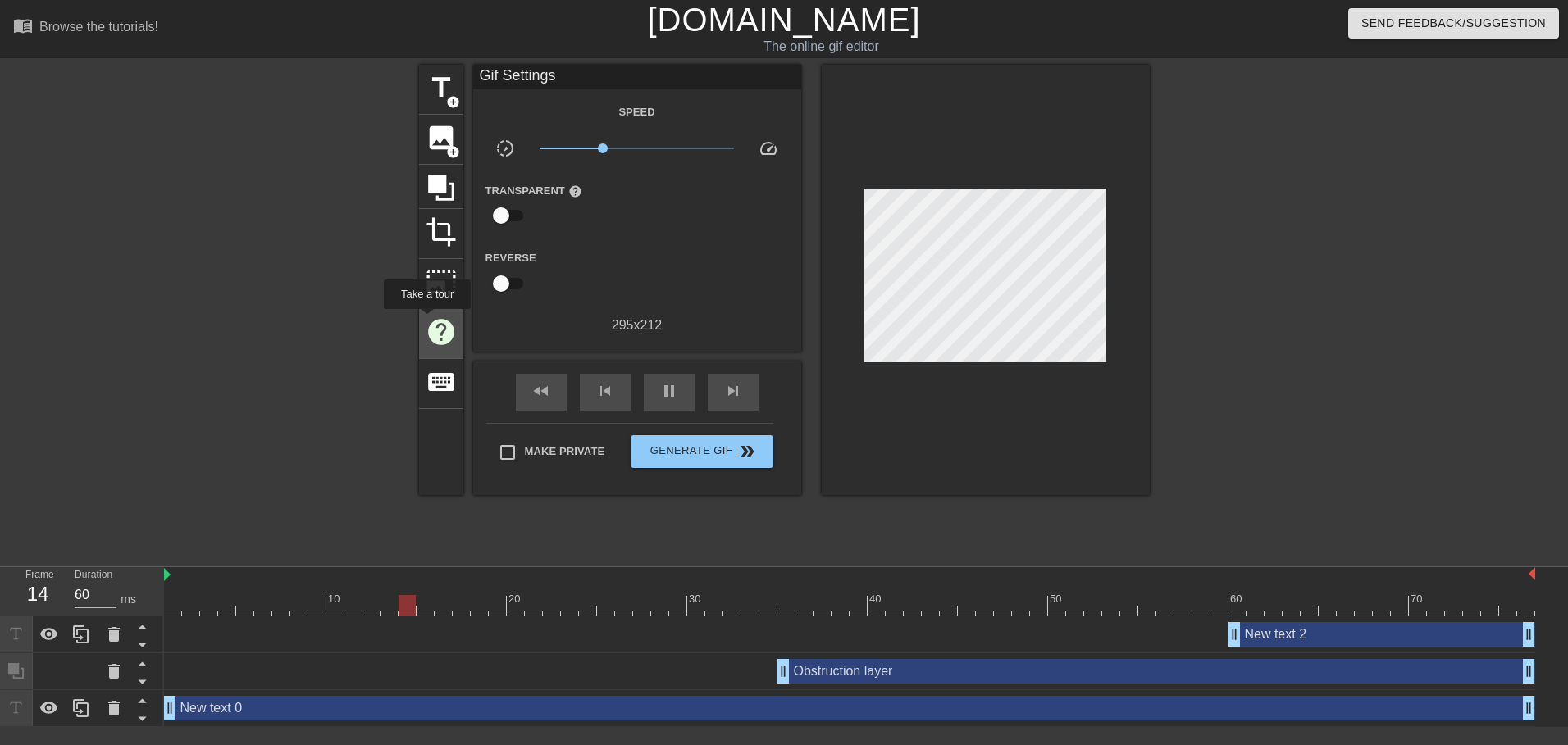
click at [426, 321] on span "help" at bounding box center [442, 332] width 31 height 31
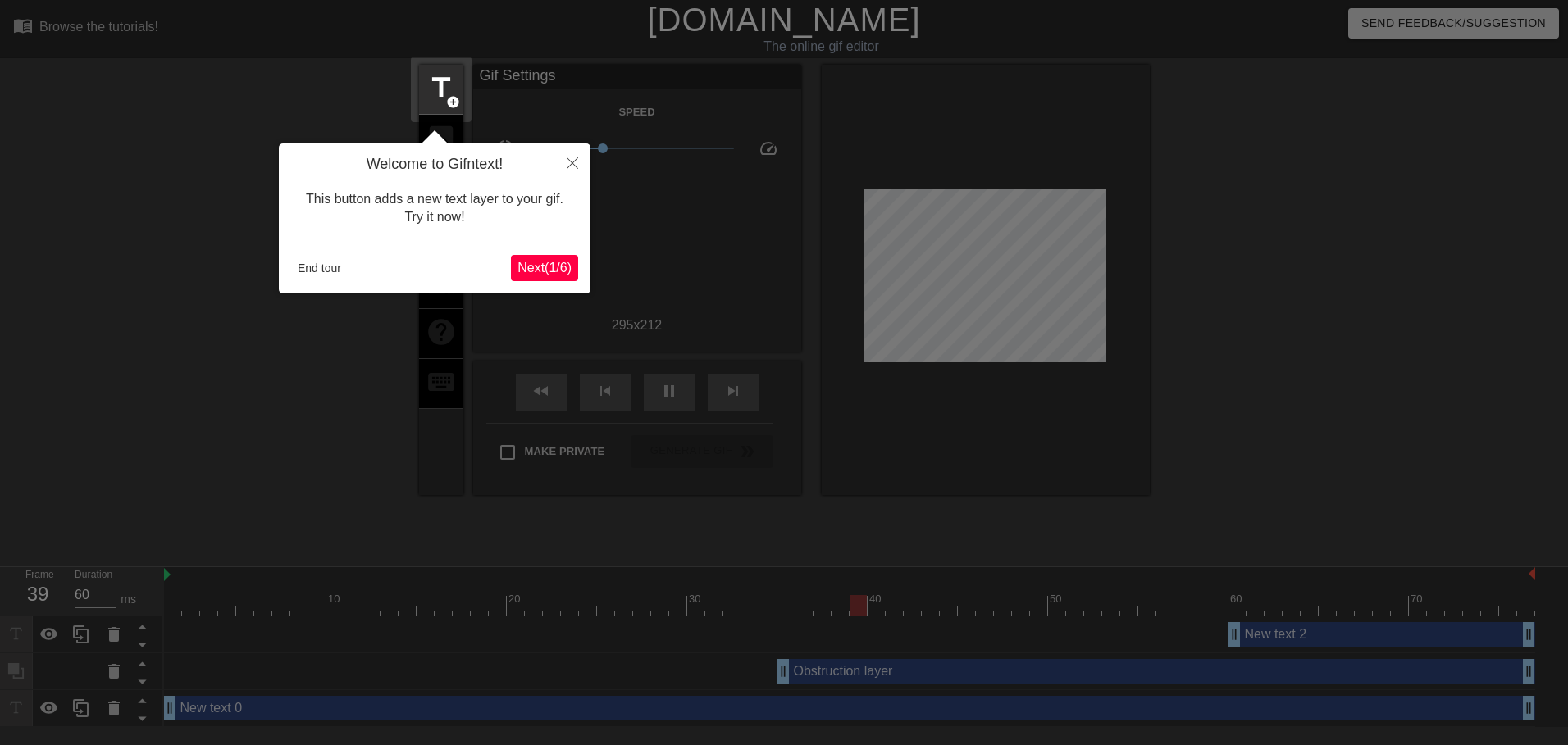
click at [564, 268] on span "Next ( 1 / 6 )" at bounding box center [544, 267] width 54 height 14
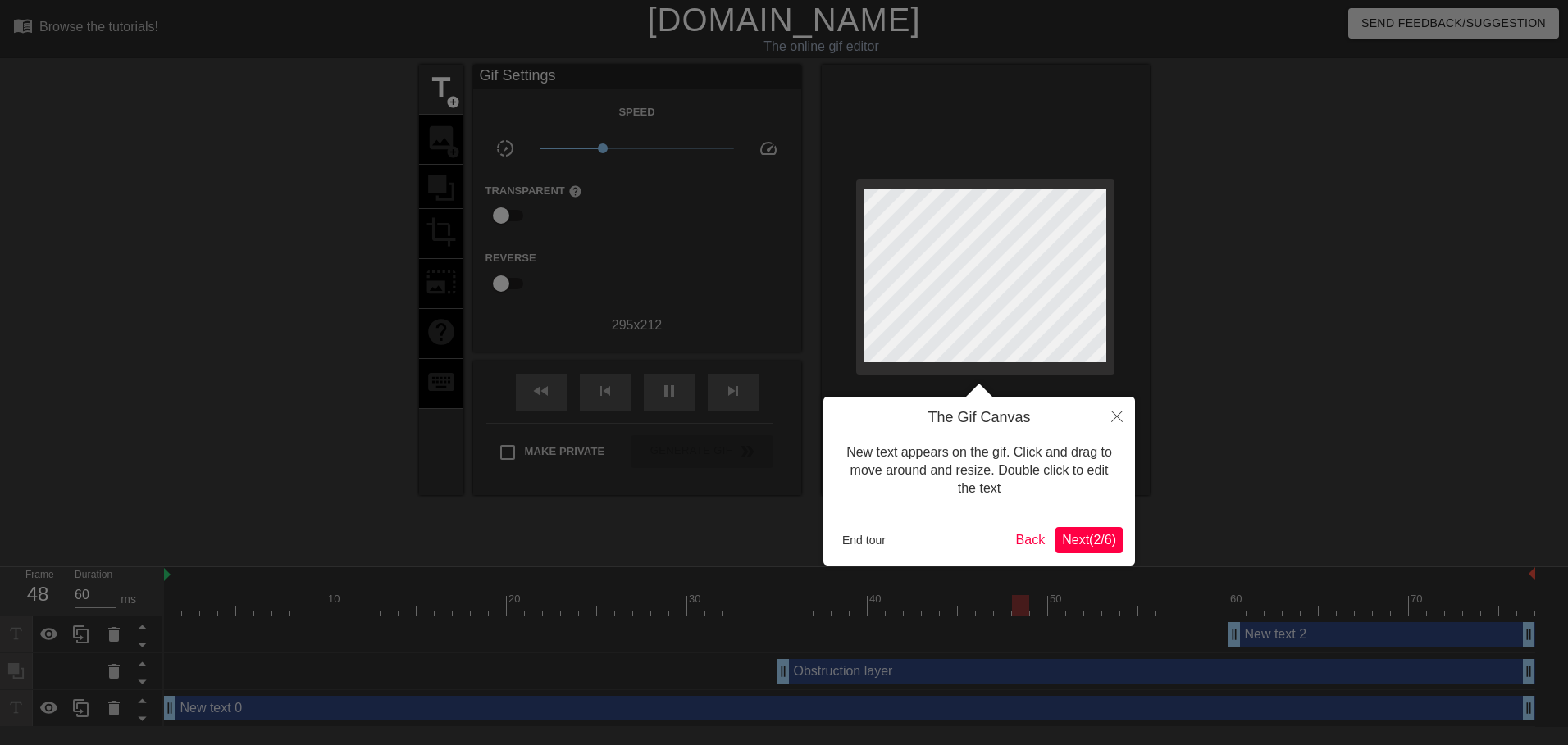
click at [1098, 529] on button "Next ( 2 / 6 )" at bounding box center [1089, 540] width 68 height 27
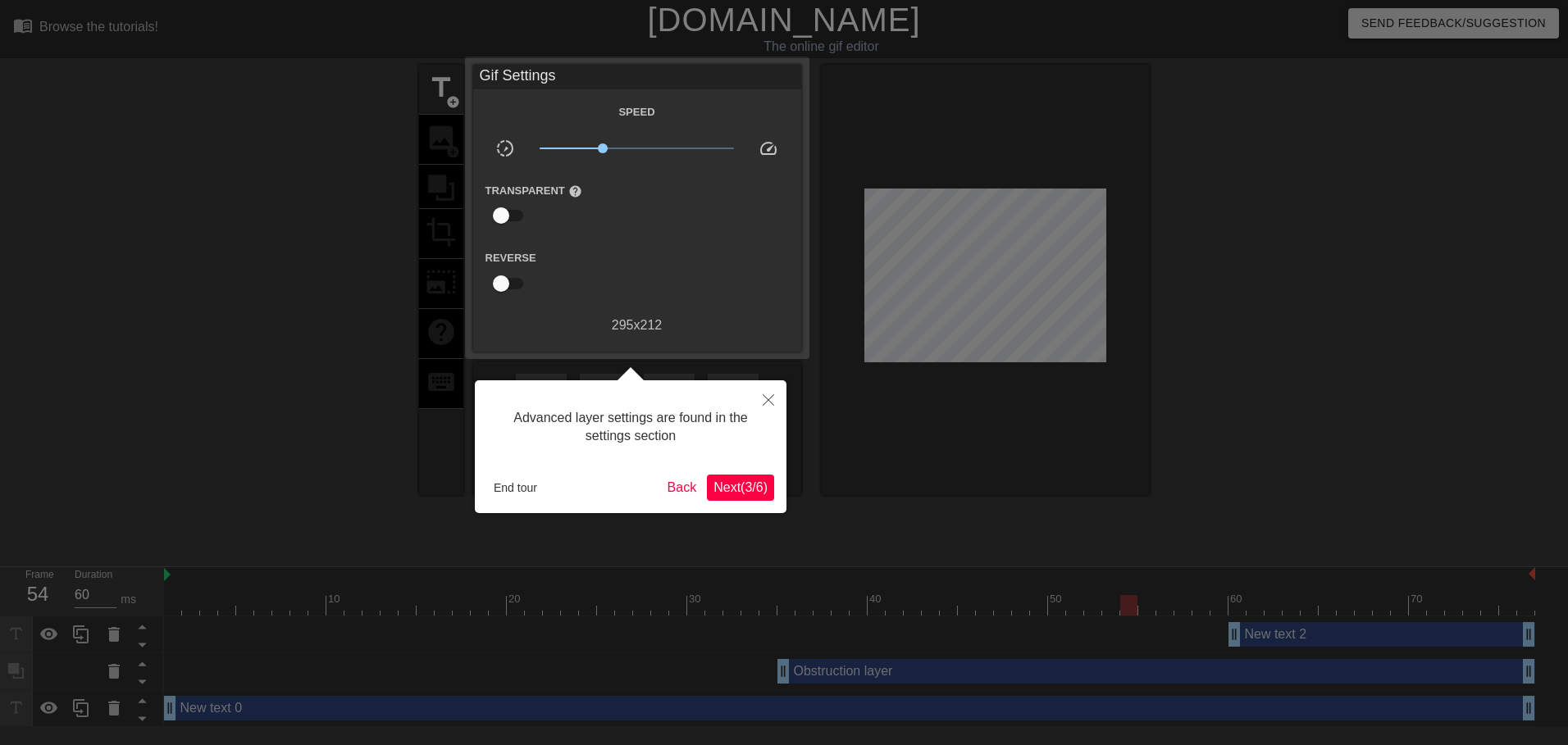
click at [721, 482] on span "Next ( 3 / 6 )" at bounding box center [740, 487] width 54 height 14
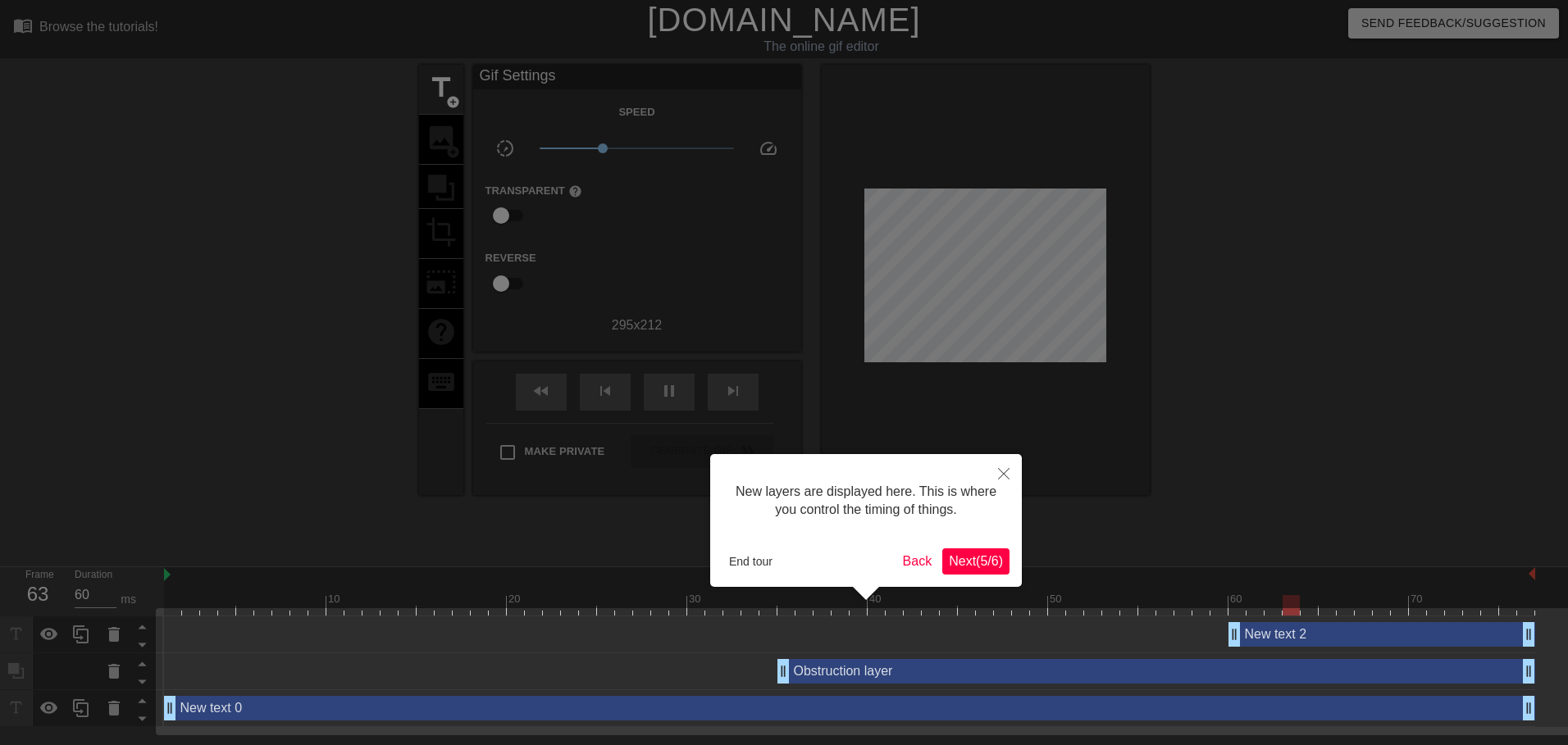
click at [1005, 593] on div at bounding box center [866, 593] width 312 height 13
click at [965, 556] on span "Next ( 5 / 6 )" at bounding box center [976, 560] width 54 height 14
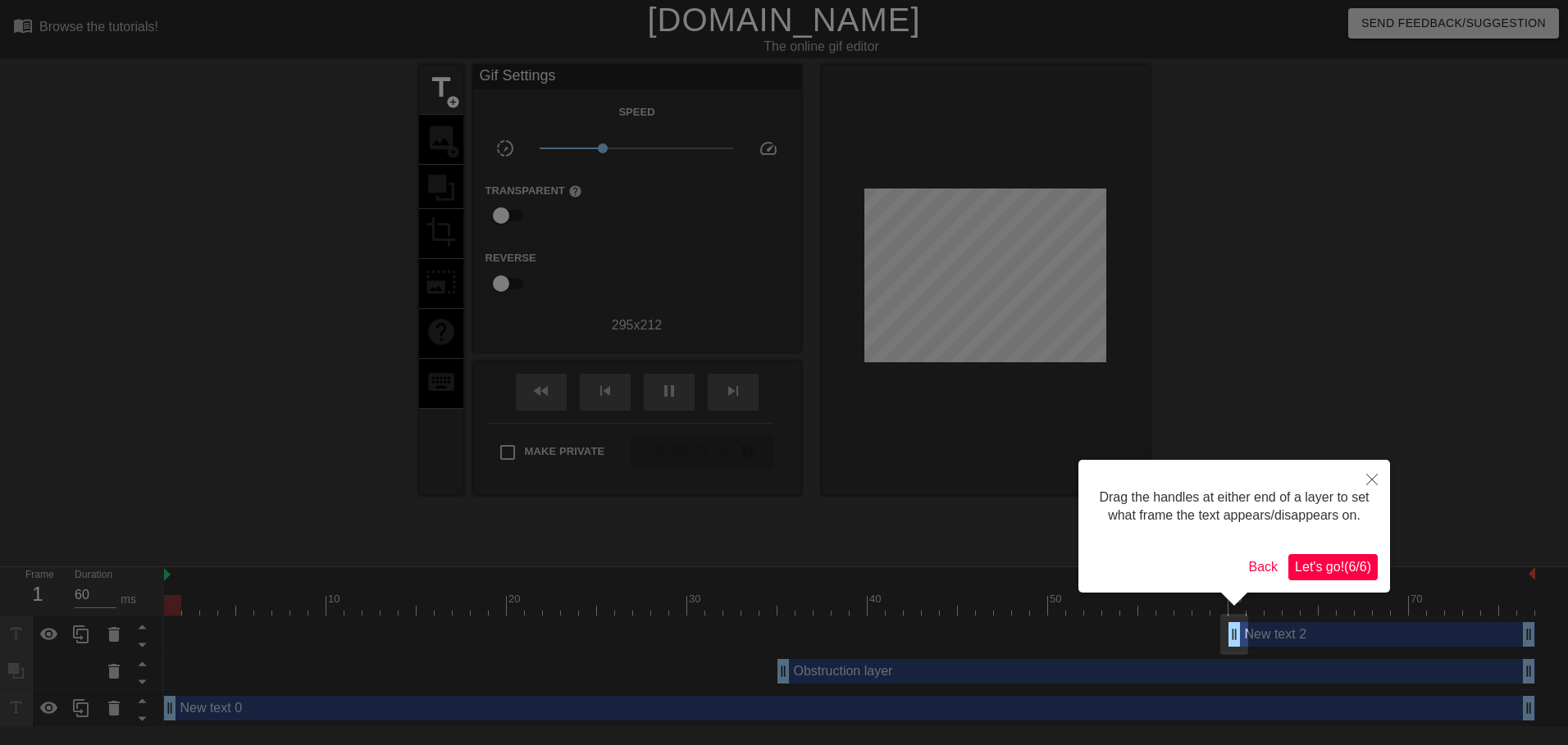
click at [1326, 566] on span "Let's go! ( 6 / 6 )" at bounding box center [1332, 567] width 76 height 14
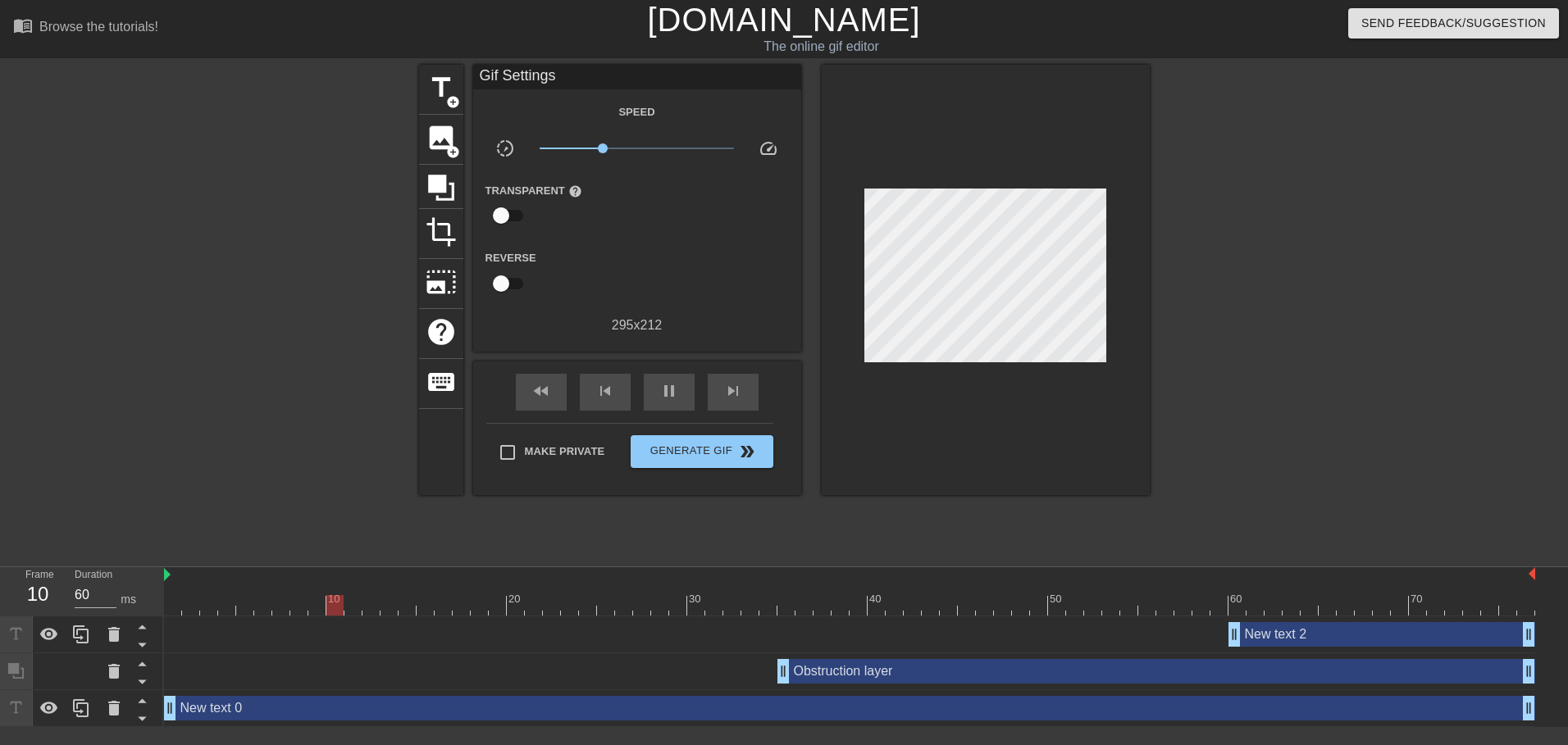
click at [1313, 641] on div "New text 2 drag_handle drag_handle" at bounding box center [1381, 634] width 306 height 25
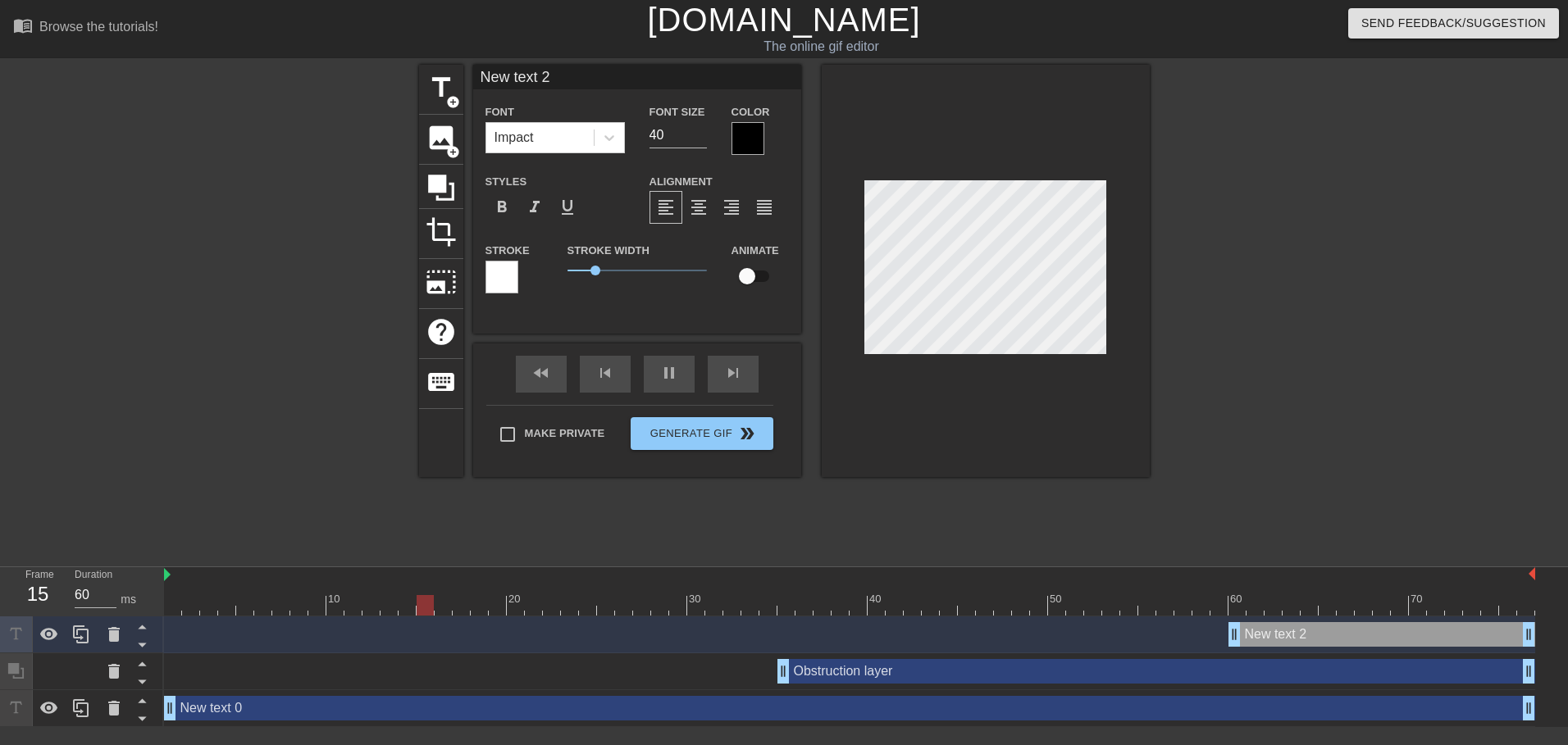
click at [1302, 636] on div "New text 2 drag_handle drag_handle" at bounding box center [1381, 634] width 306 height 25
click at [428, 79] on span "title" at bounding box center [442, 88] width 31 height 31
type input "New text 3"
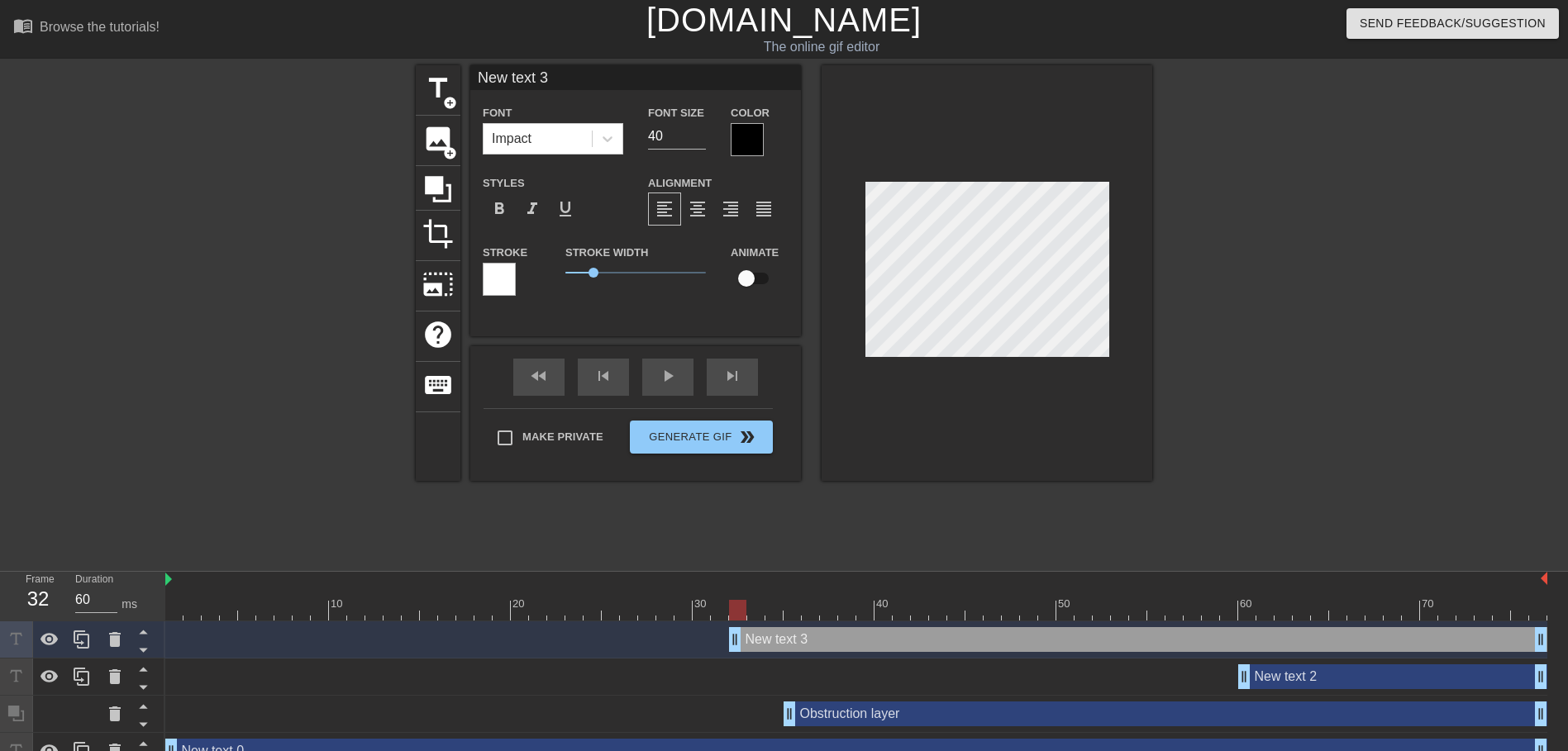
click at [411, 96] on div "title add_circle image add_circle crop photo_size_select_large help keyboard Ne…" at bounding box center [784, 313] width 1568 height 496
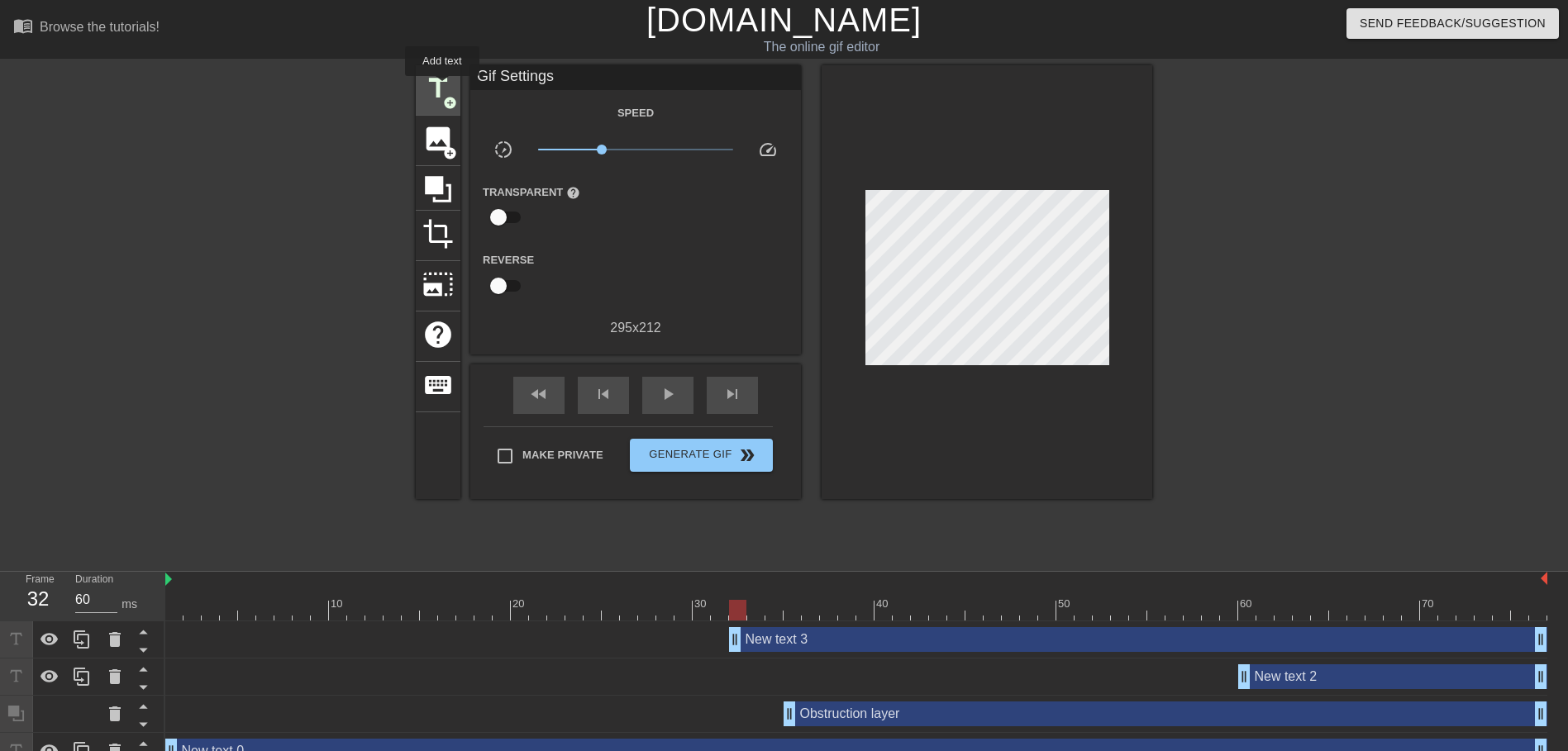
click at [454, 82] on div "title add_circle" at bounding box center [438, 90] width 44 height 51
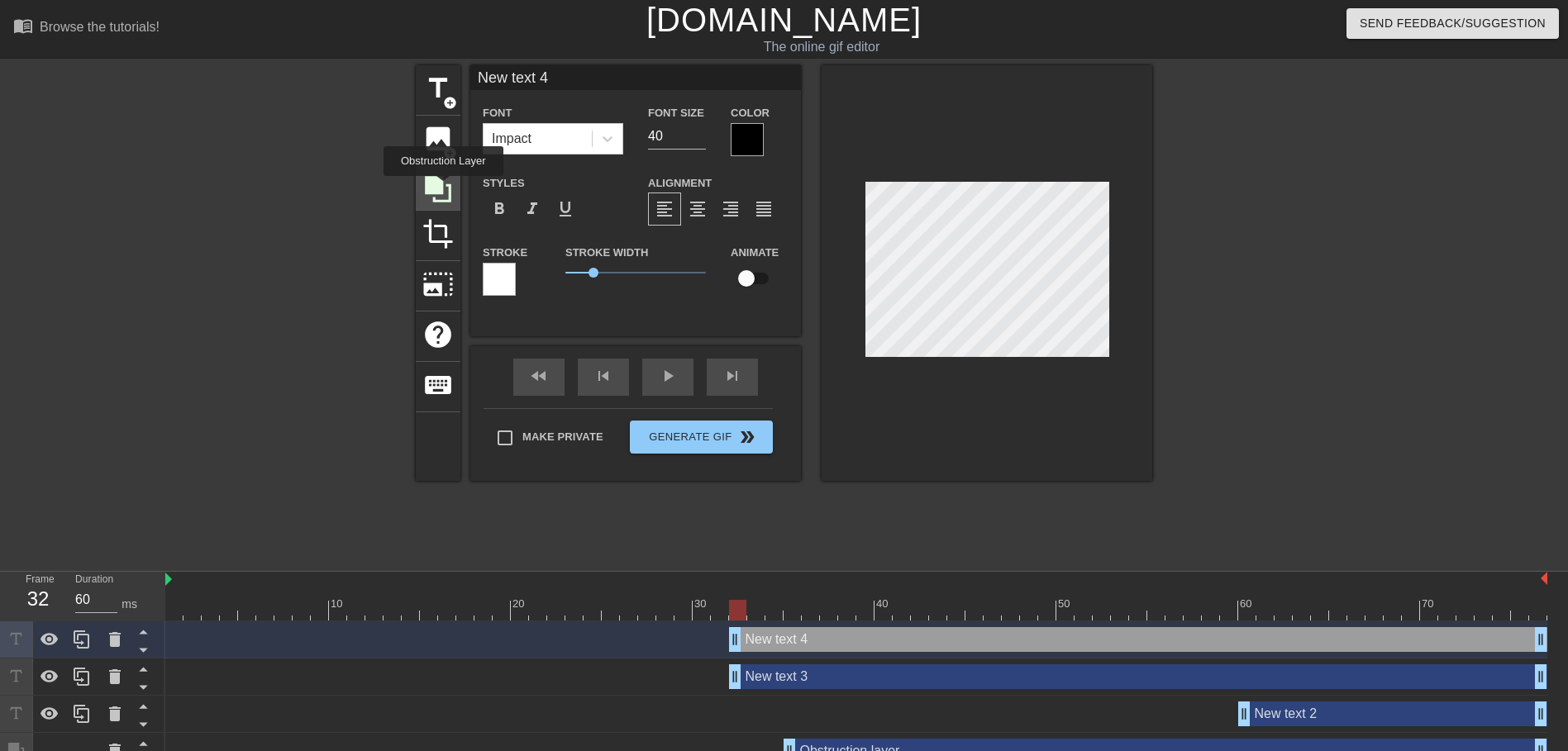
click at [443, 188] on icon at bounding box center [438, 189] width 27 height 27
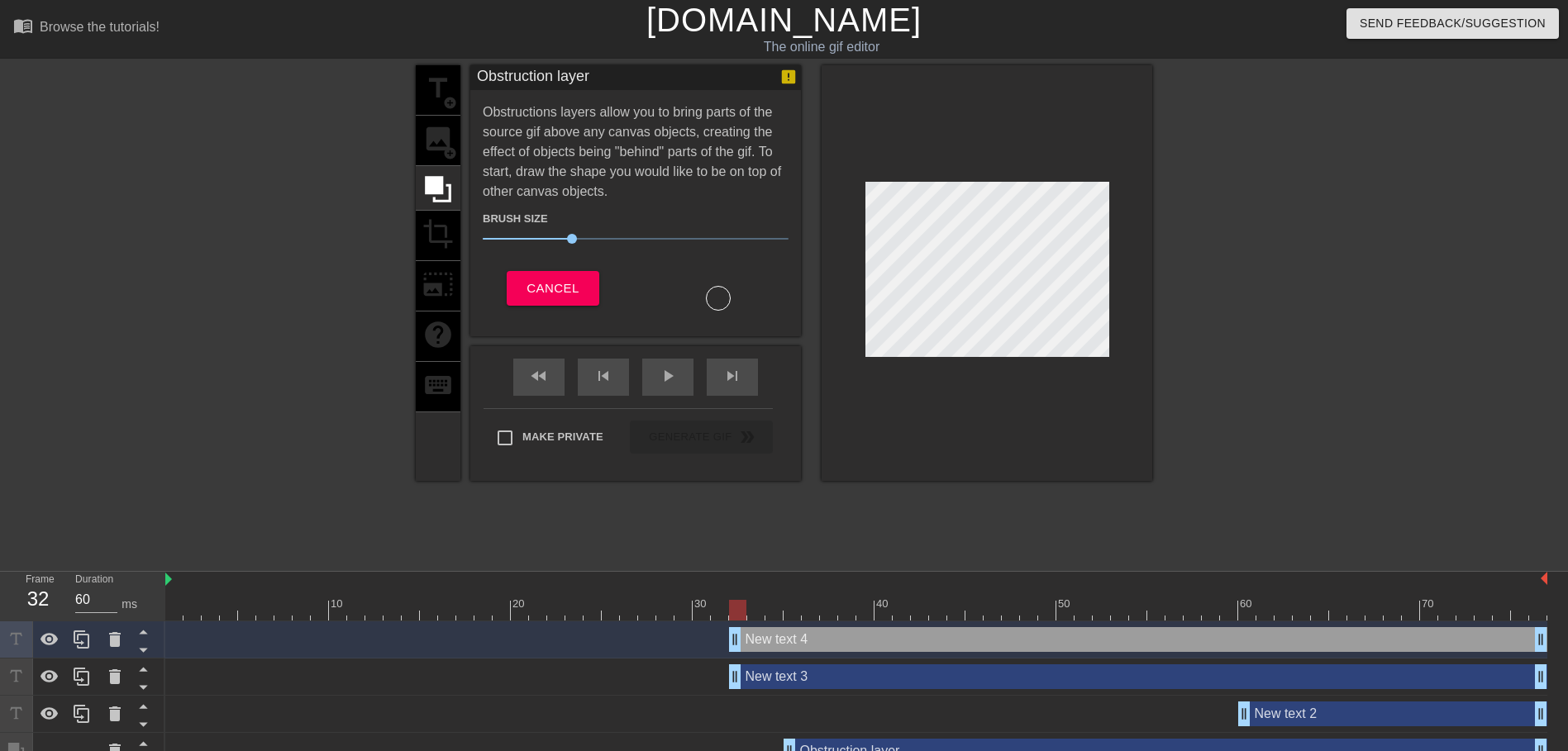
click at [149, 250] on div at bounding box center [272, 313] width 248 height 496
